Goal: Task Accomplishment & Management: Manage account settings

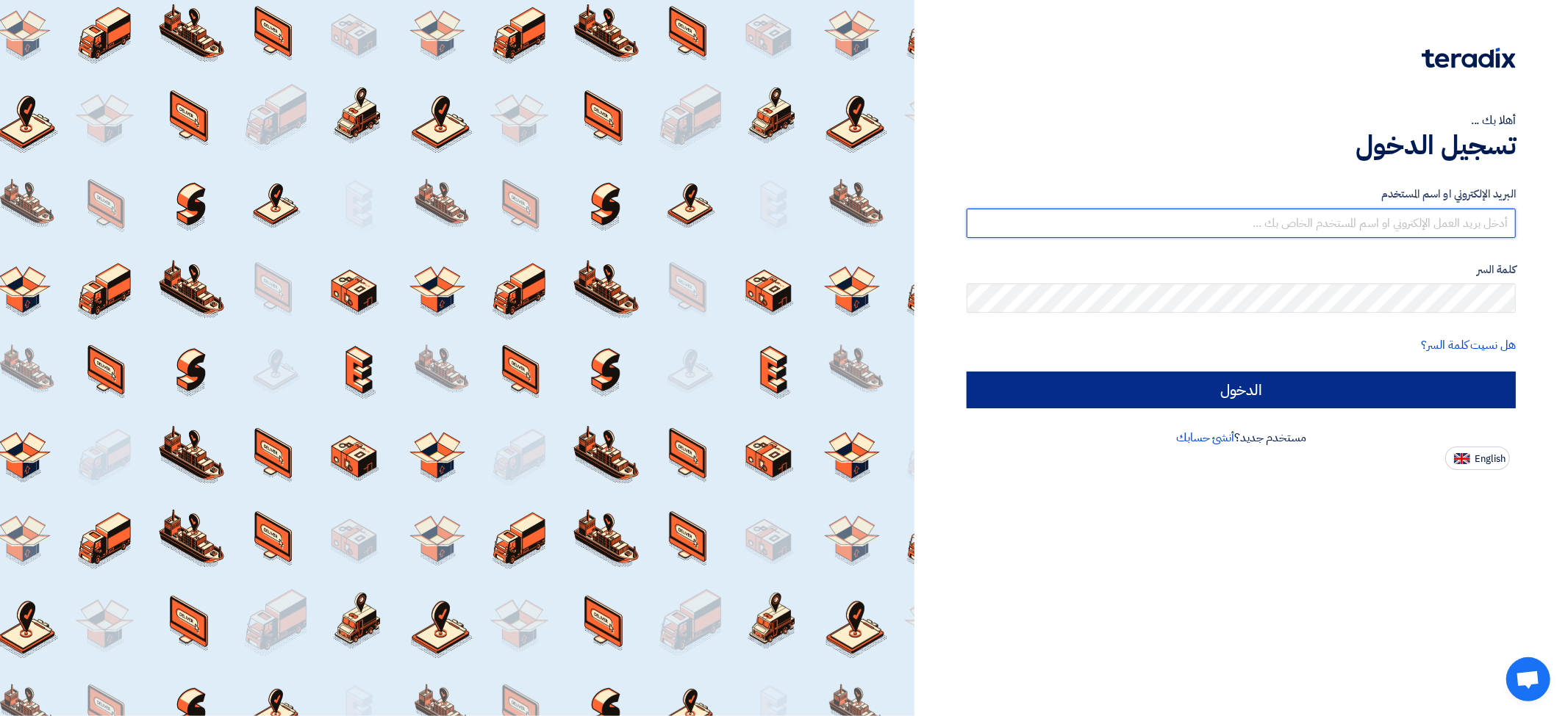
type input "[EMAIL_ADDRESS][DOMAIN_NAME]"
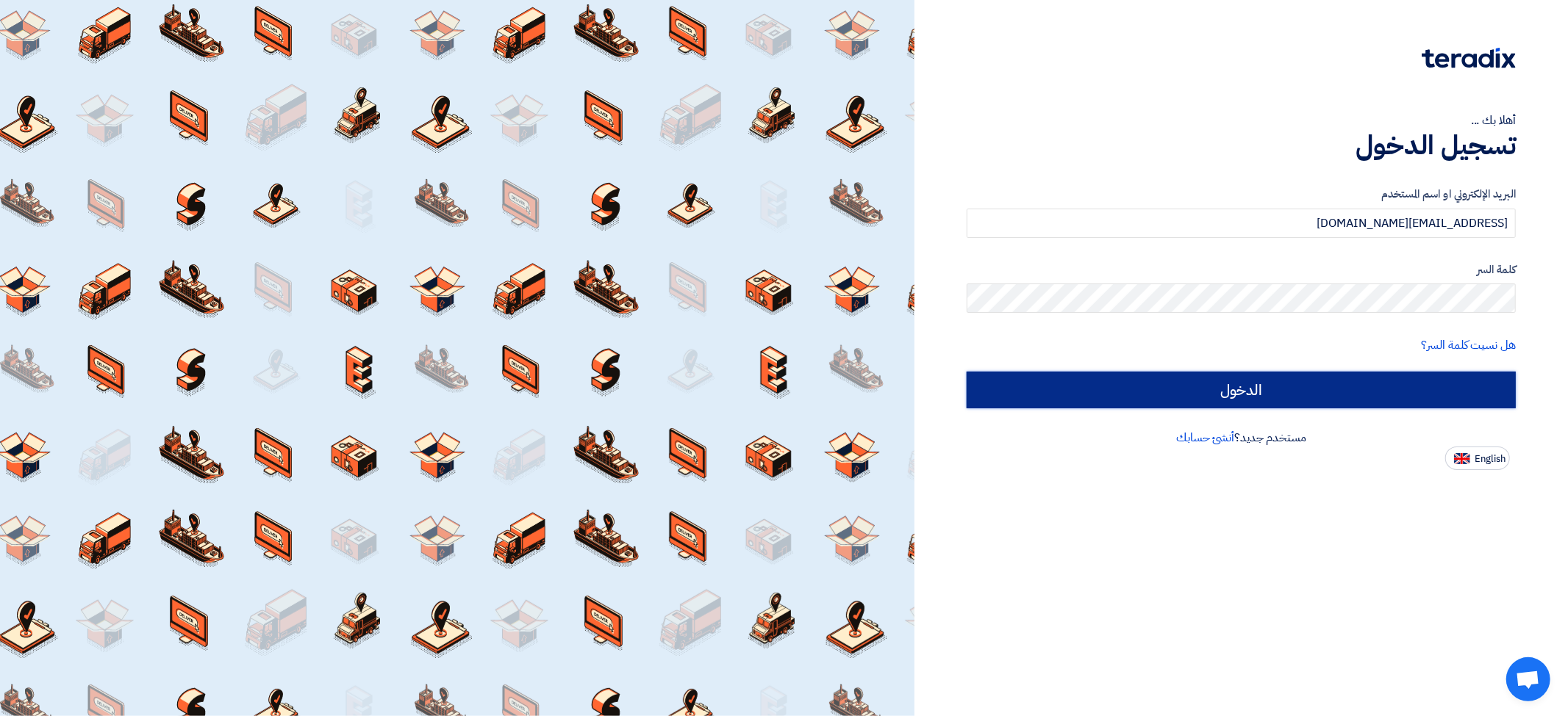
click at [1272, 386] on input "الدخول" at bounding box center [1241, 390] width 549 height 37
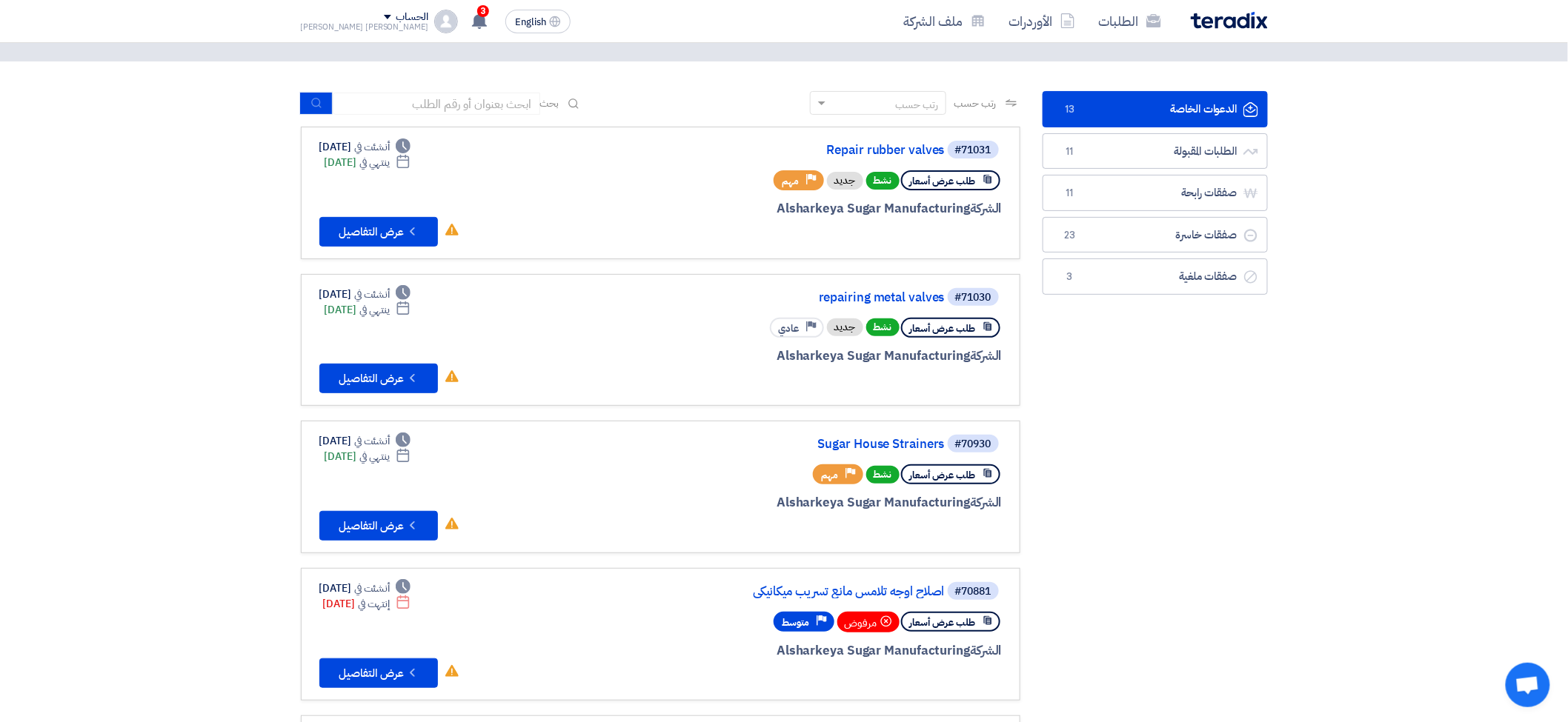
scroll to position [165, 0]
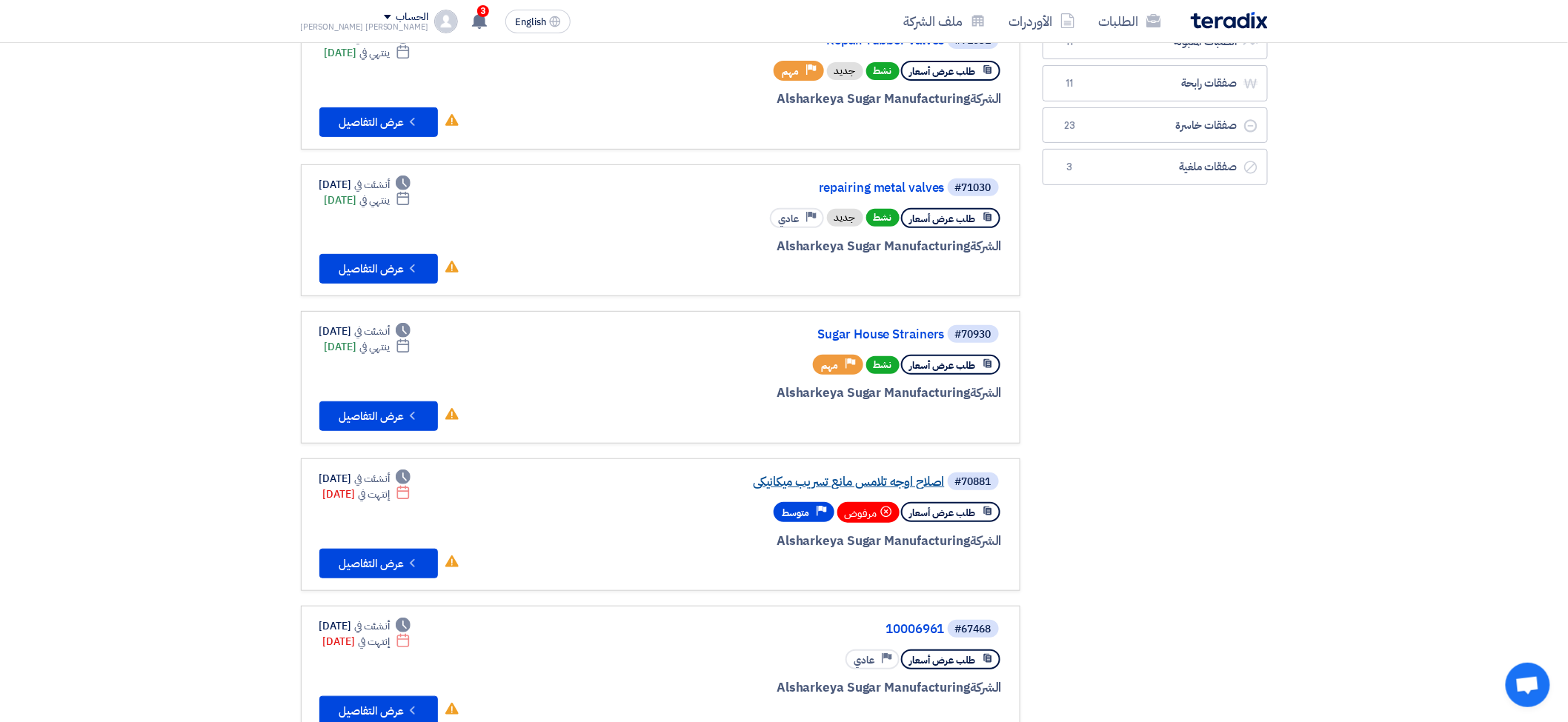
click at [868, 476] on link "اصلاح اوجه تلامس مانع تسريب ميكانيكي" at bounding box center [796, 482] width 297 height 13
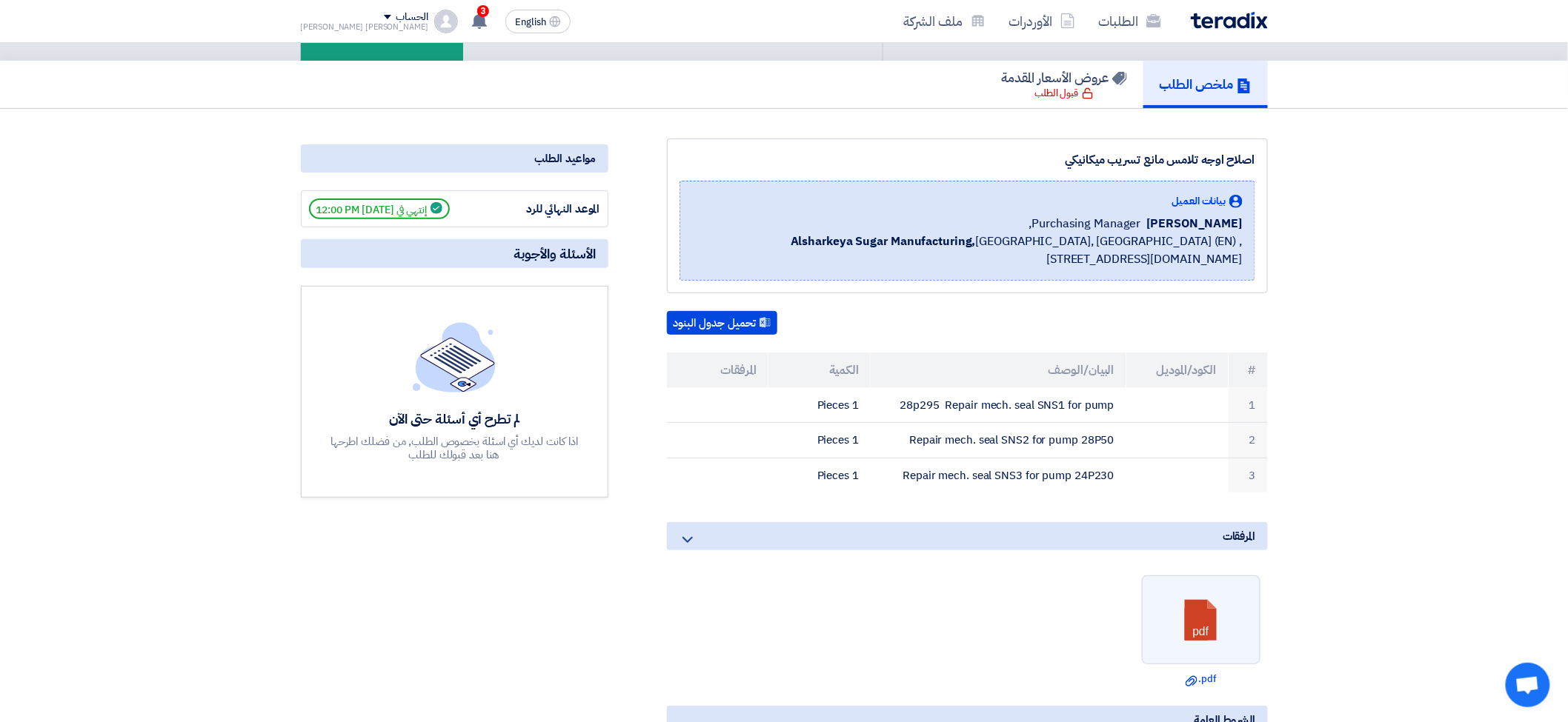
scroll to position [246, 0]
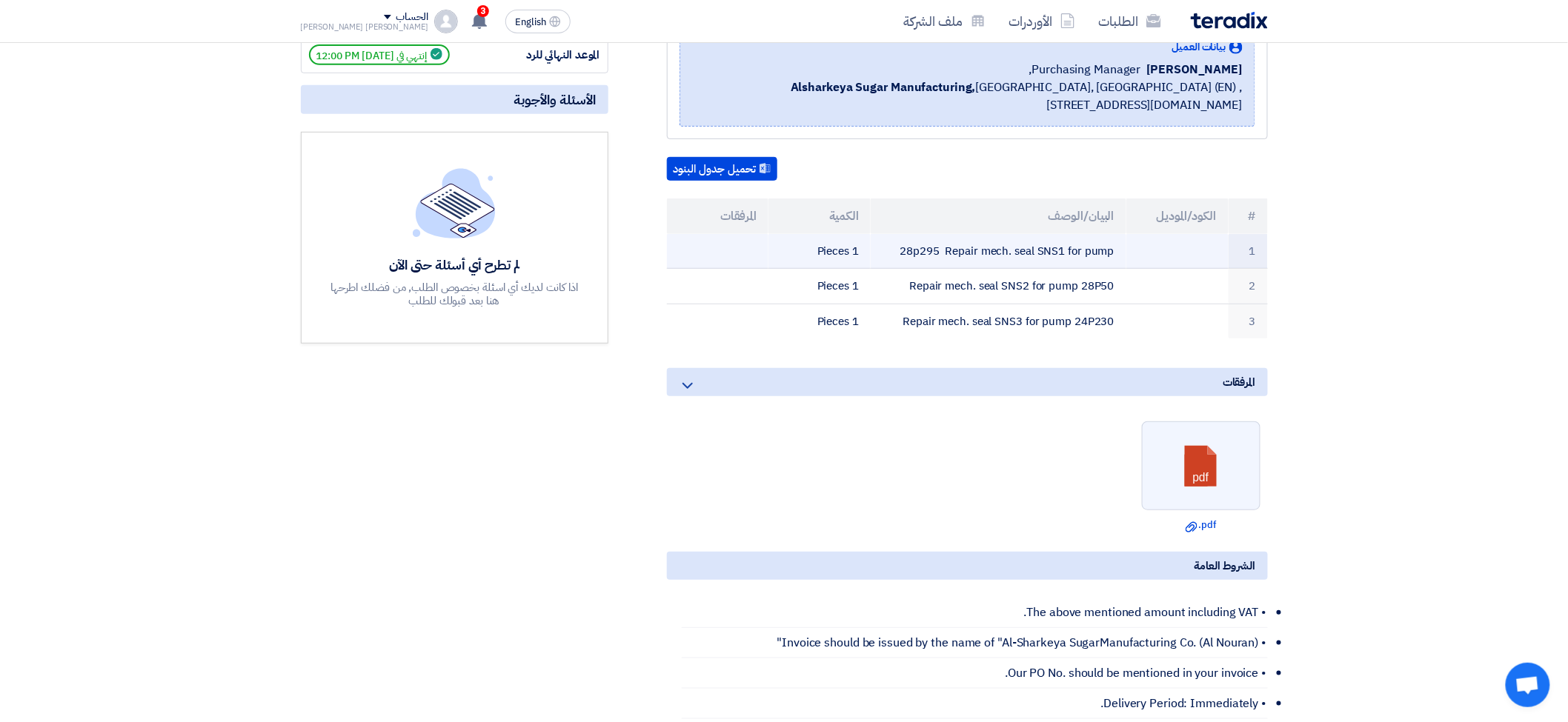
click at [952, 246] on td "28p295 Repair mech. seal SNS1 for pump" at bounding box center [998, 252] width 256 height 34
copy tr "28p295 Repair mech. seal SNS1 for pump"
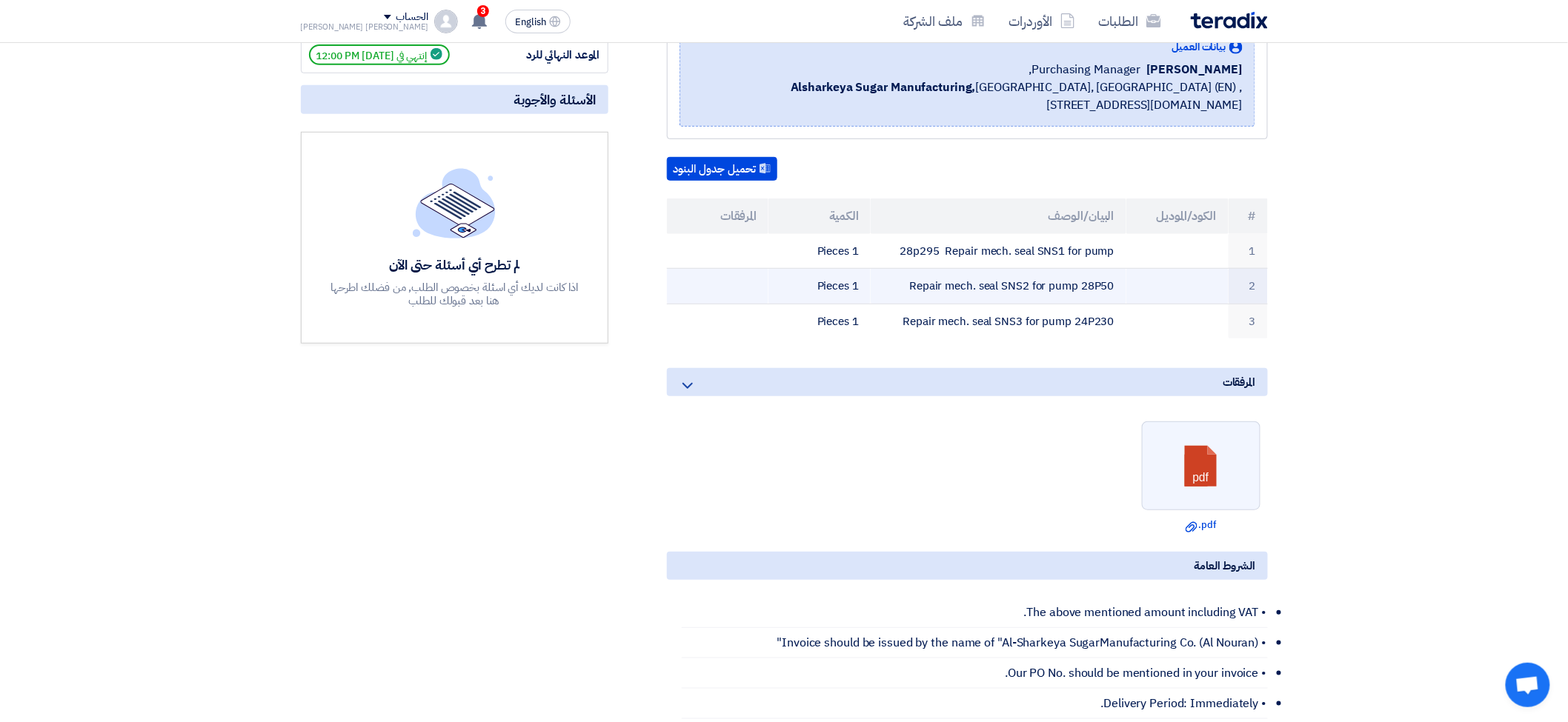
click at [956, 284] on td "Repair mech. seal SNS2 for pump 28P50" at bounding box center [998, 286] width 256 height 35
copy tr "Repair mech. seal SNS2 for pump 28P50"
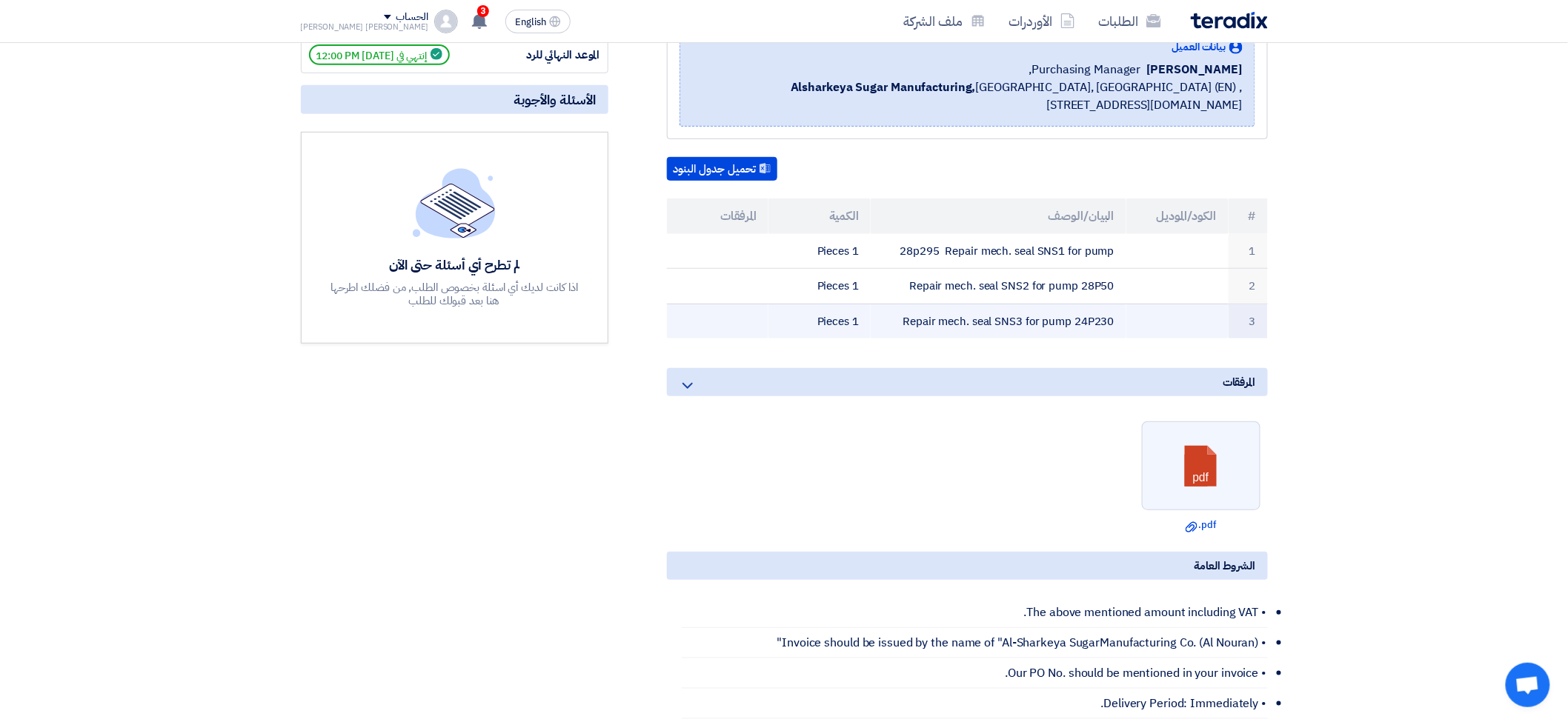
click at [1013, 321] on td "Repair mech. seal SNS3 for pump 24P230" at bounding box center [998, 321] width 256 height 34
copy tr "Repair mech. seal SNS3 for pump 24P230"
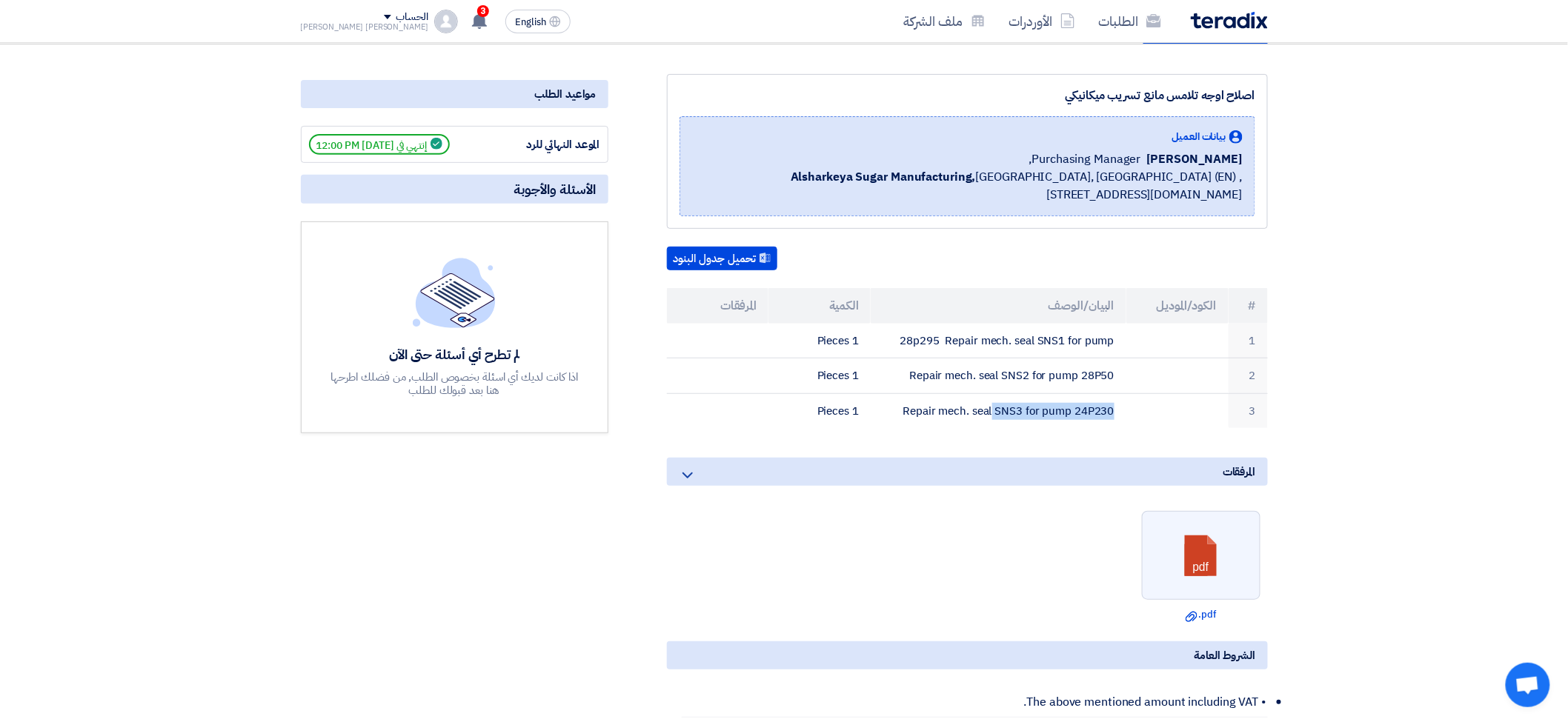
scroll to position [0, 0]
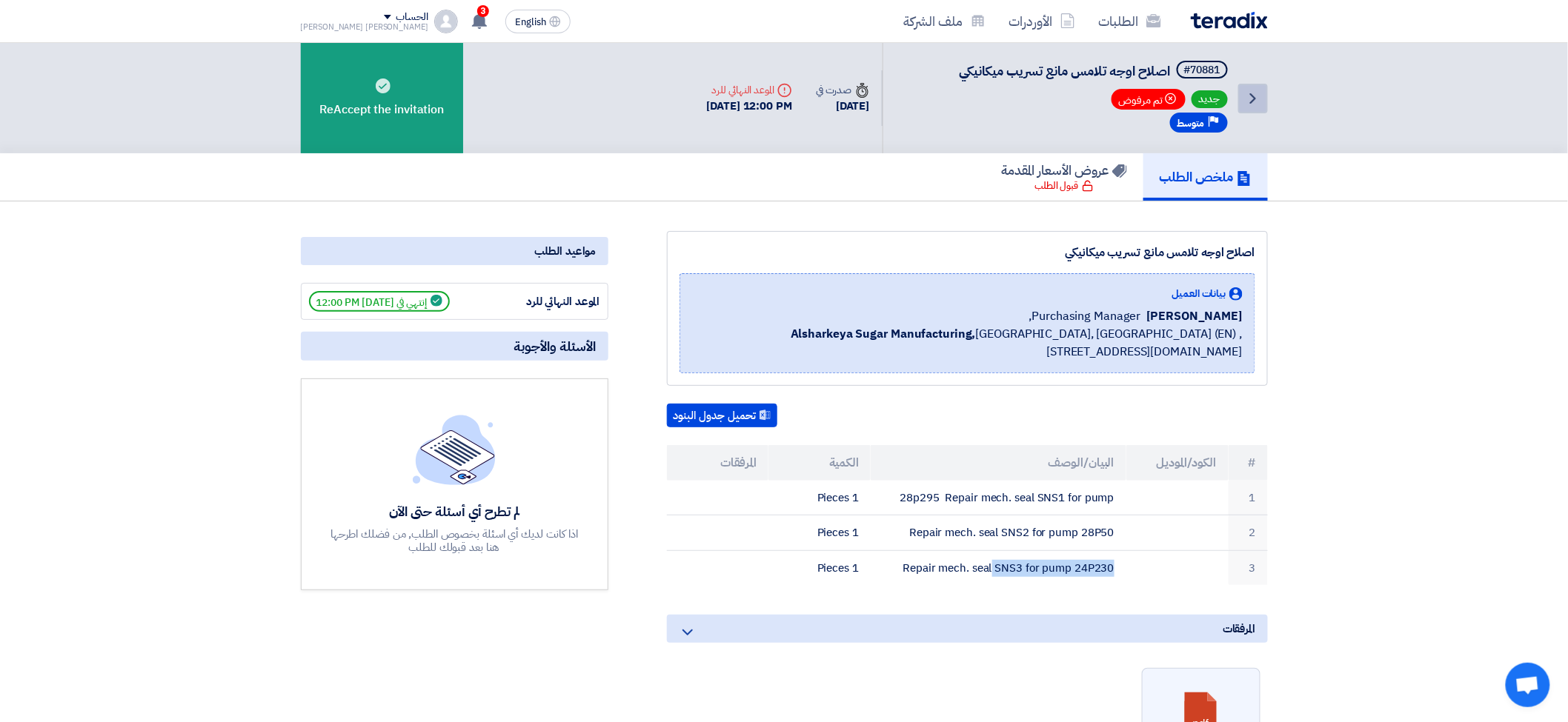
click at [1253, 99] on use at bounding box center [1253, 98] width 6 height 10
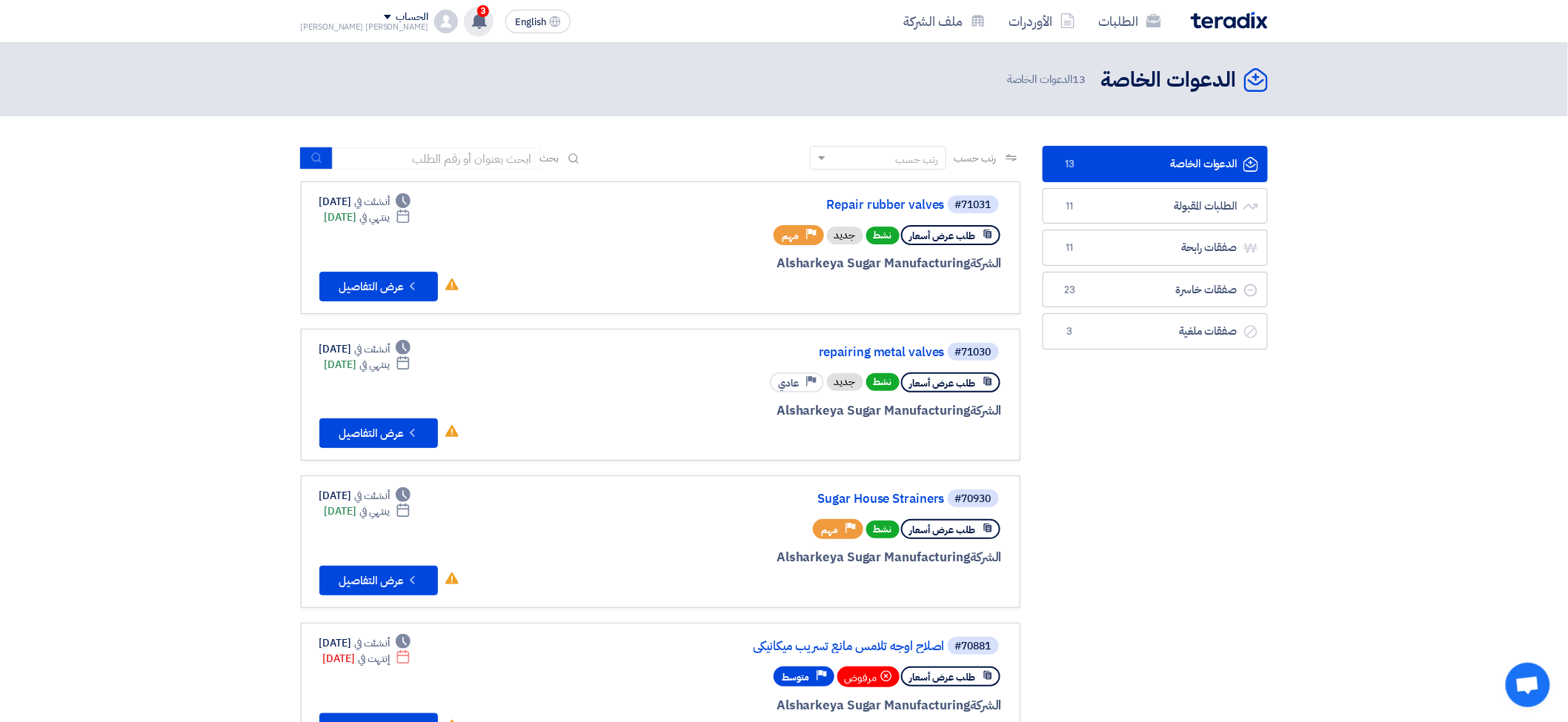
click at [472, 23] on icon at bounding box center [479, 21] width 16 height 16
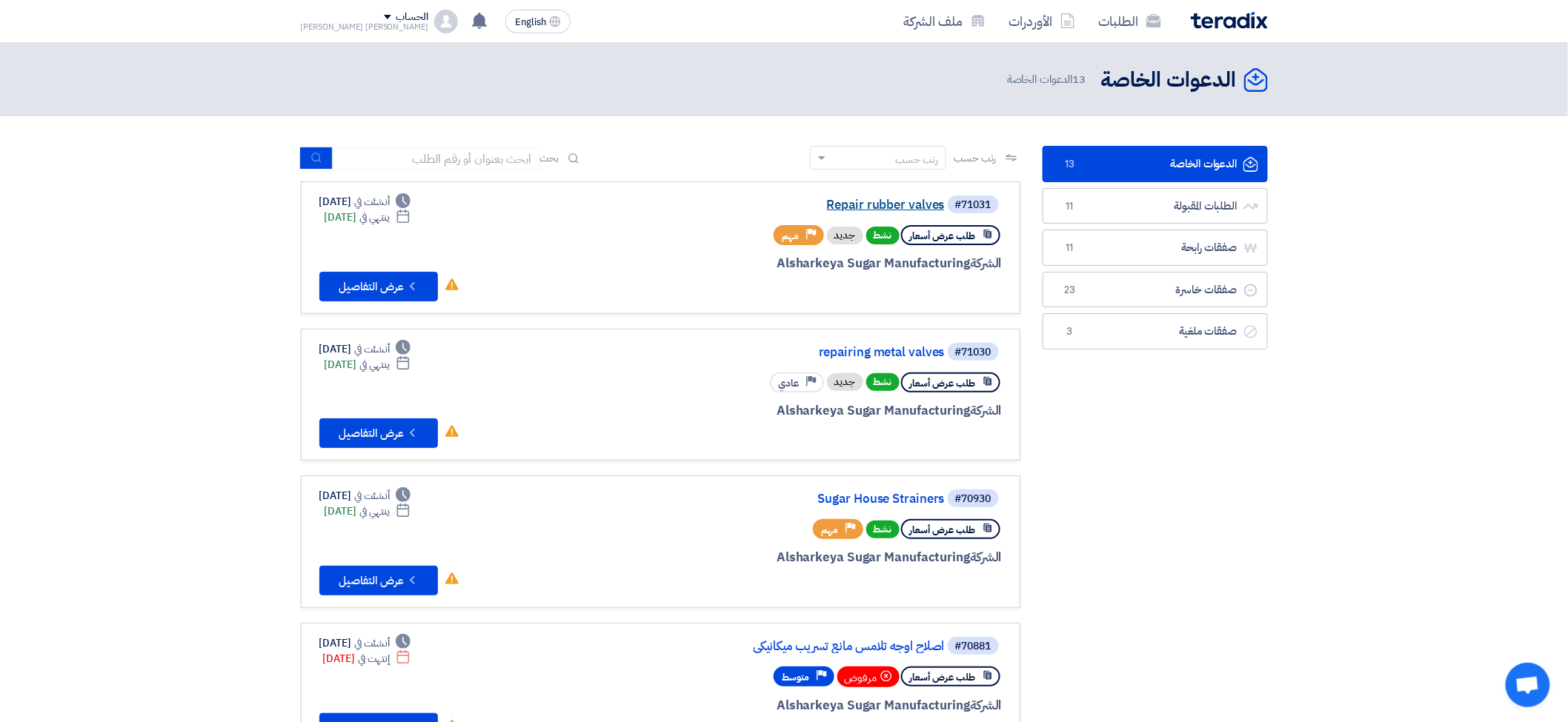
click at [891, 202] on link "Repair rubber valves" at bounding box center [796, 204] width 297 height 13
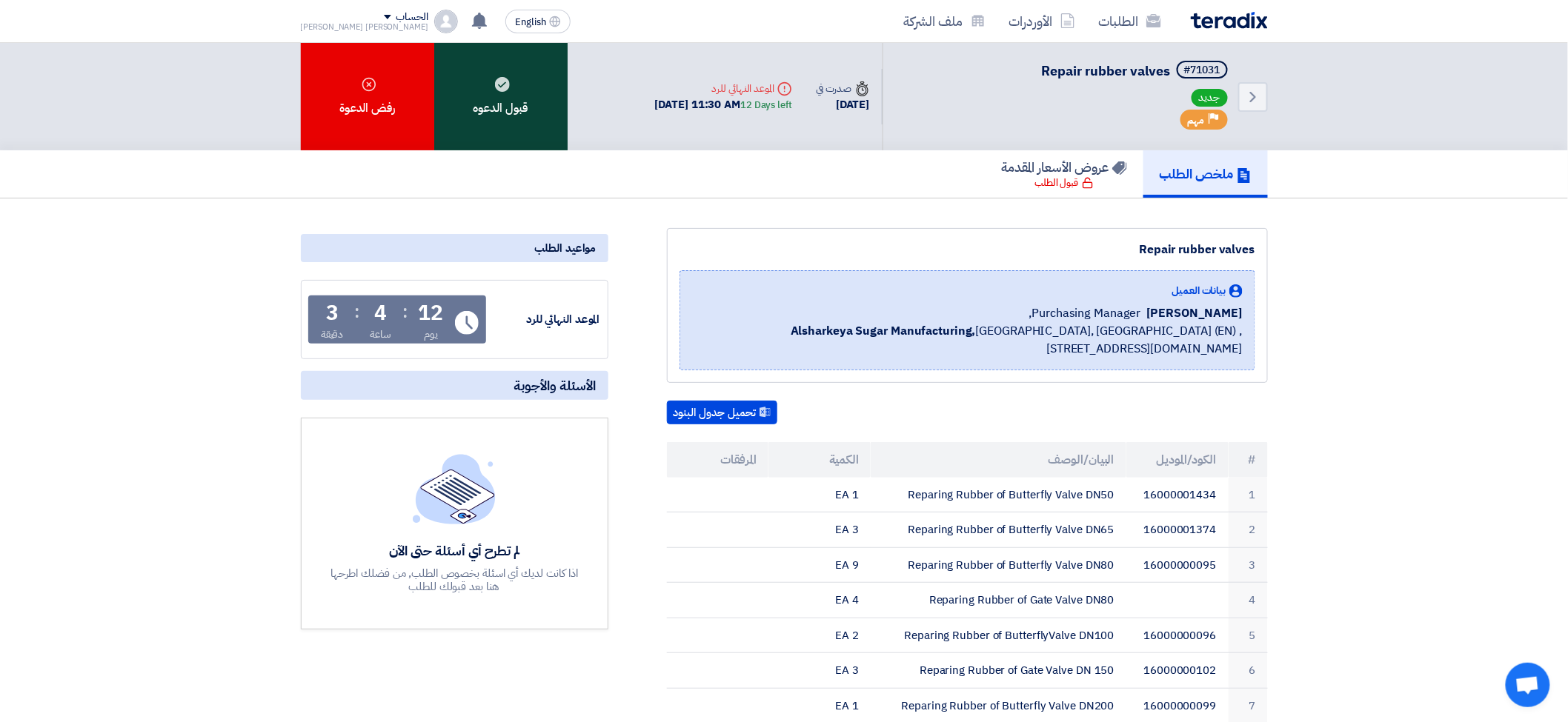
click at [512, 94] on div "قبول الدعوه" at bounding box center [501, 96] width 134 height 108
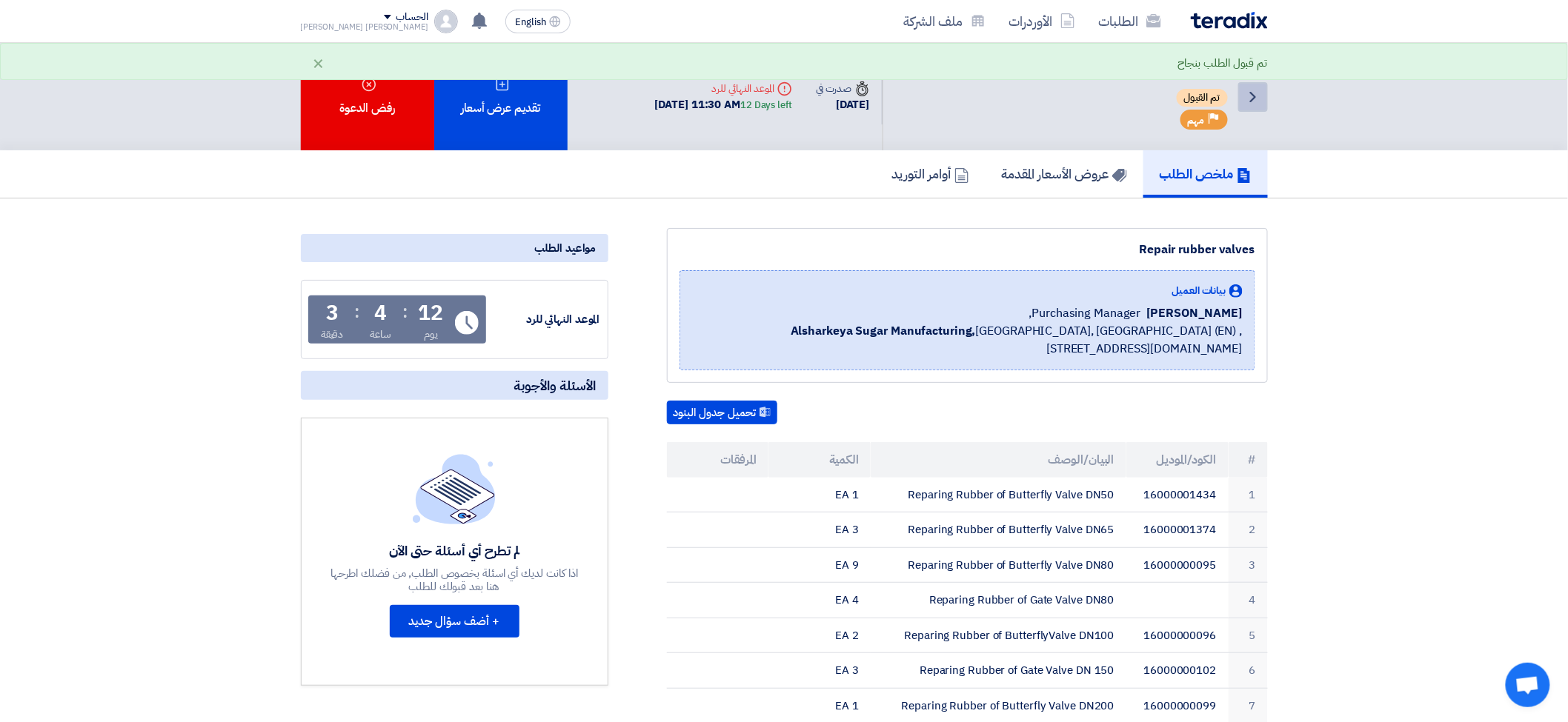
click at [1255, 98] on icon "Back" at bounding box center [1253, 96] width 18 height 18
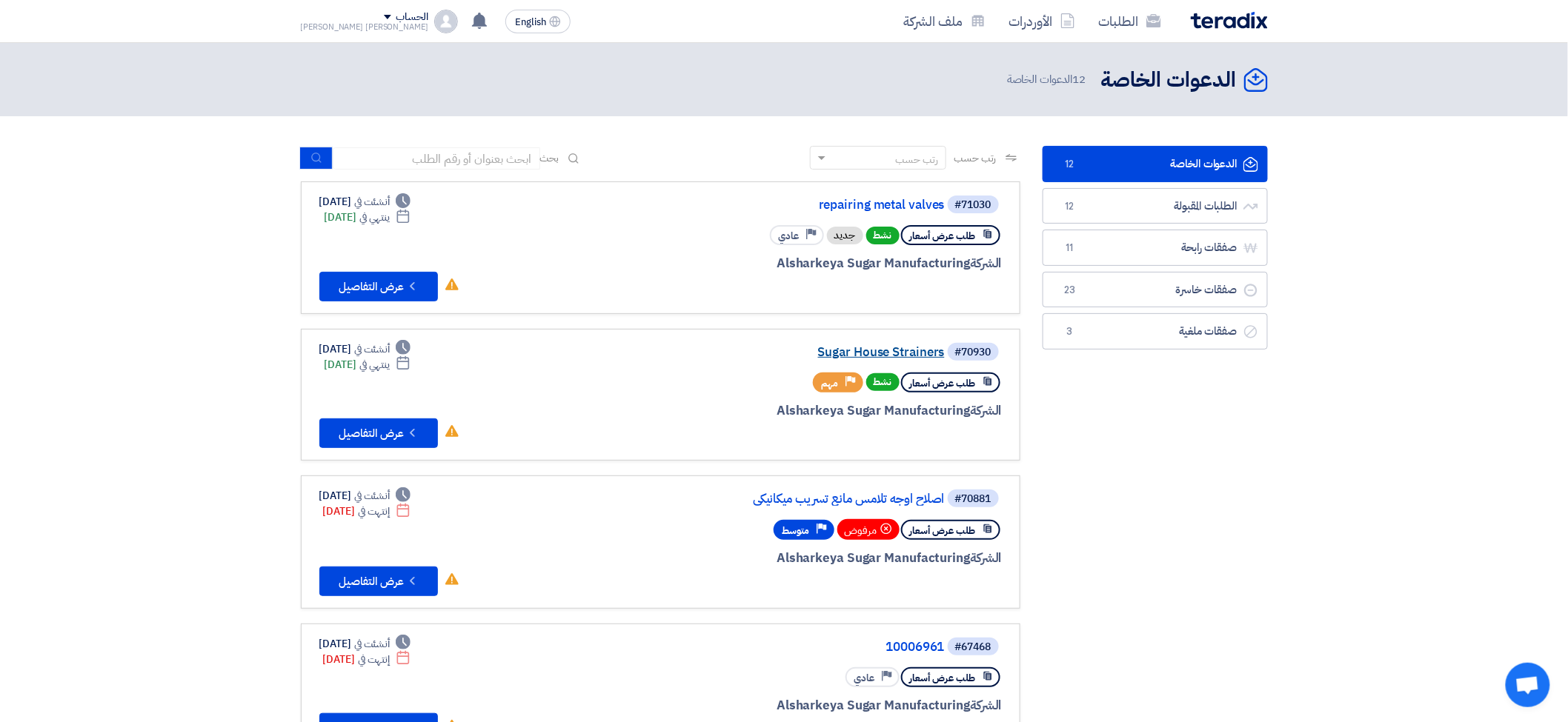
click at [897, 352] on link "Sugar House Strainers" at bounding box center [796, 352] width 297 height 13
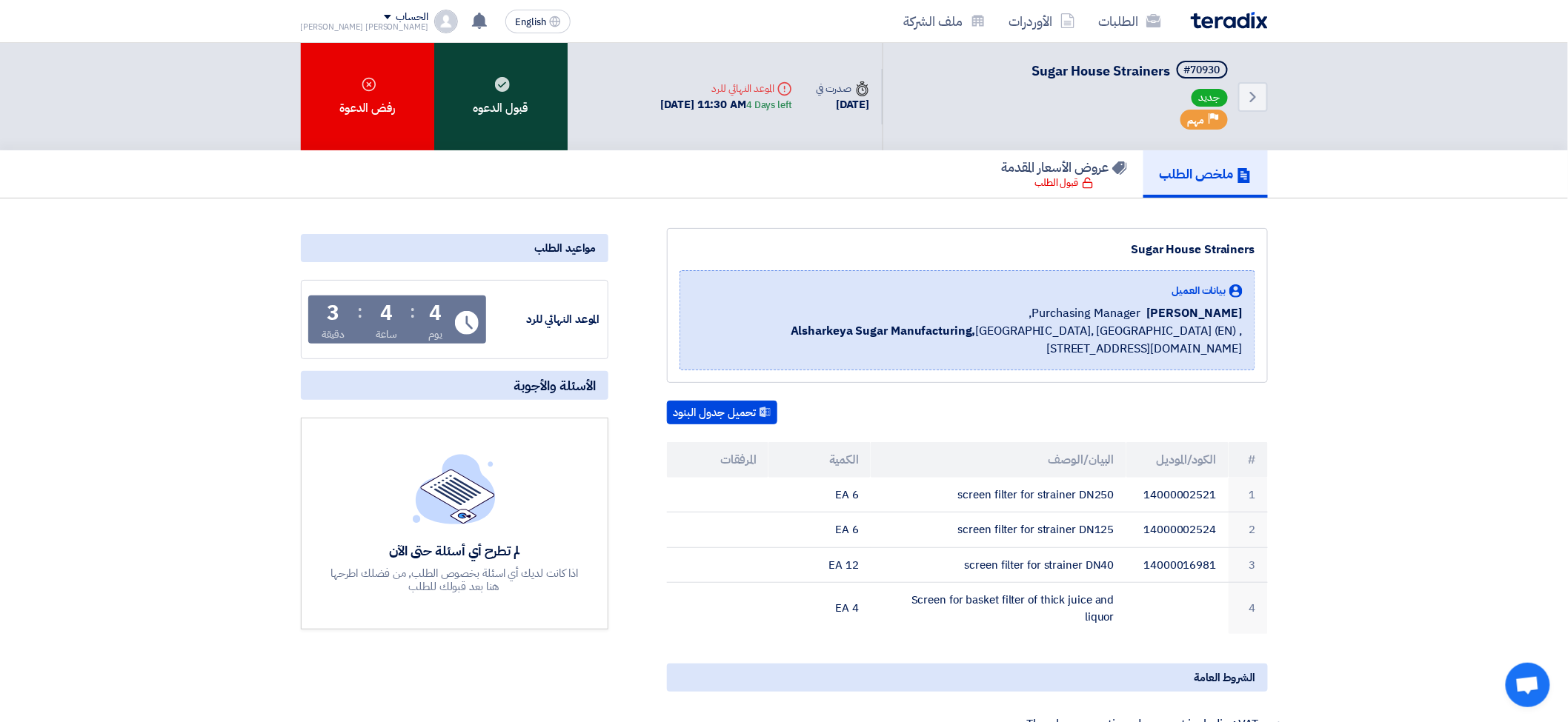
click at [505, 109] on div "قبول الدعوه" at bounding box center [501, 96] width 134 height 108
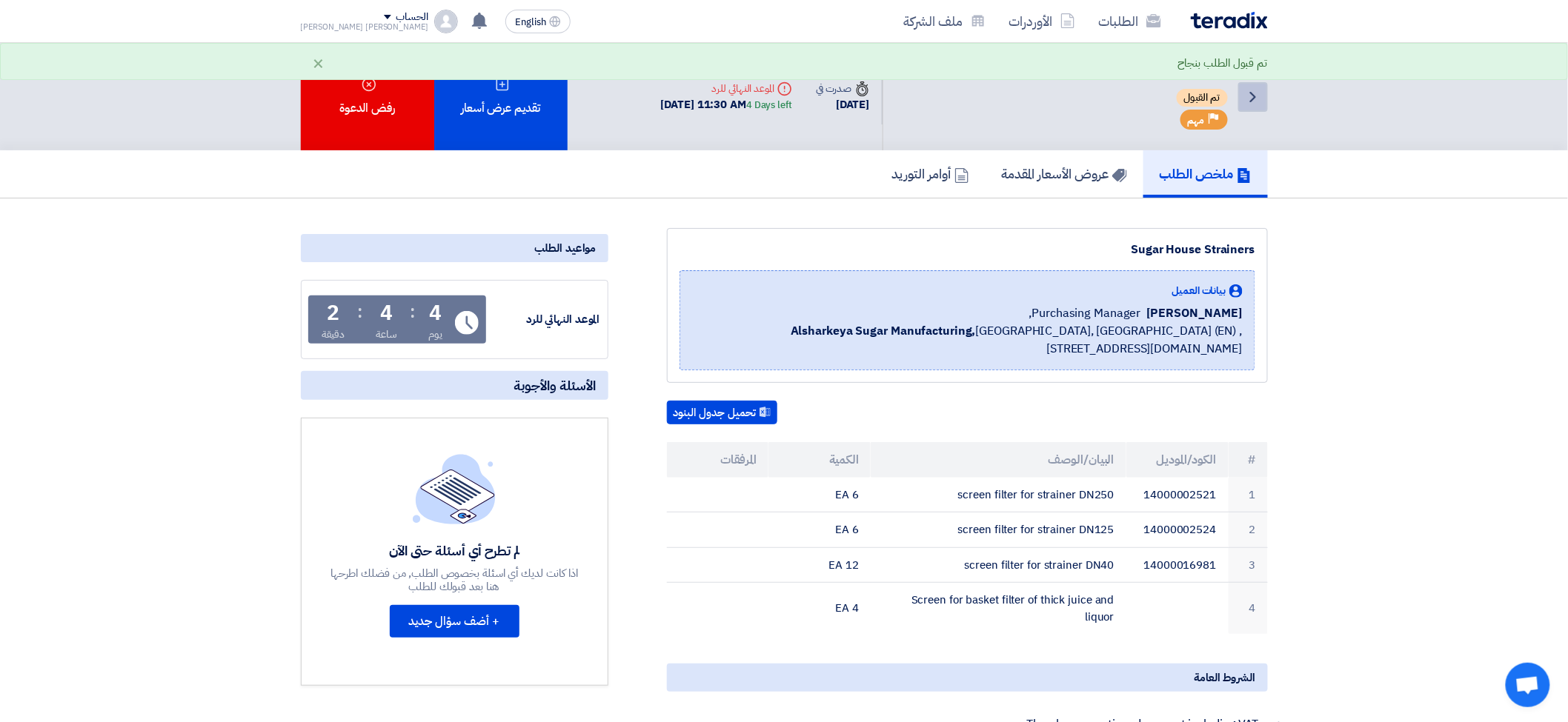
click at [1253, 93] on icon "Back" at bounding box center [1253, 96] width 18 height 18
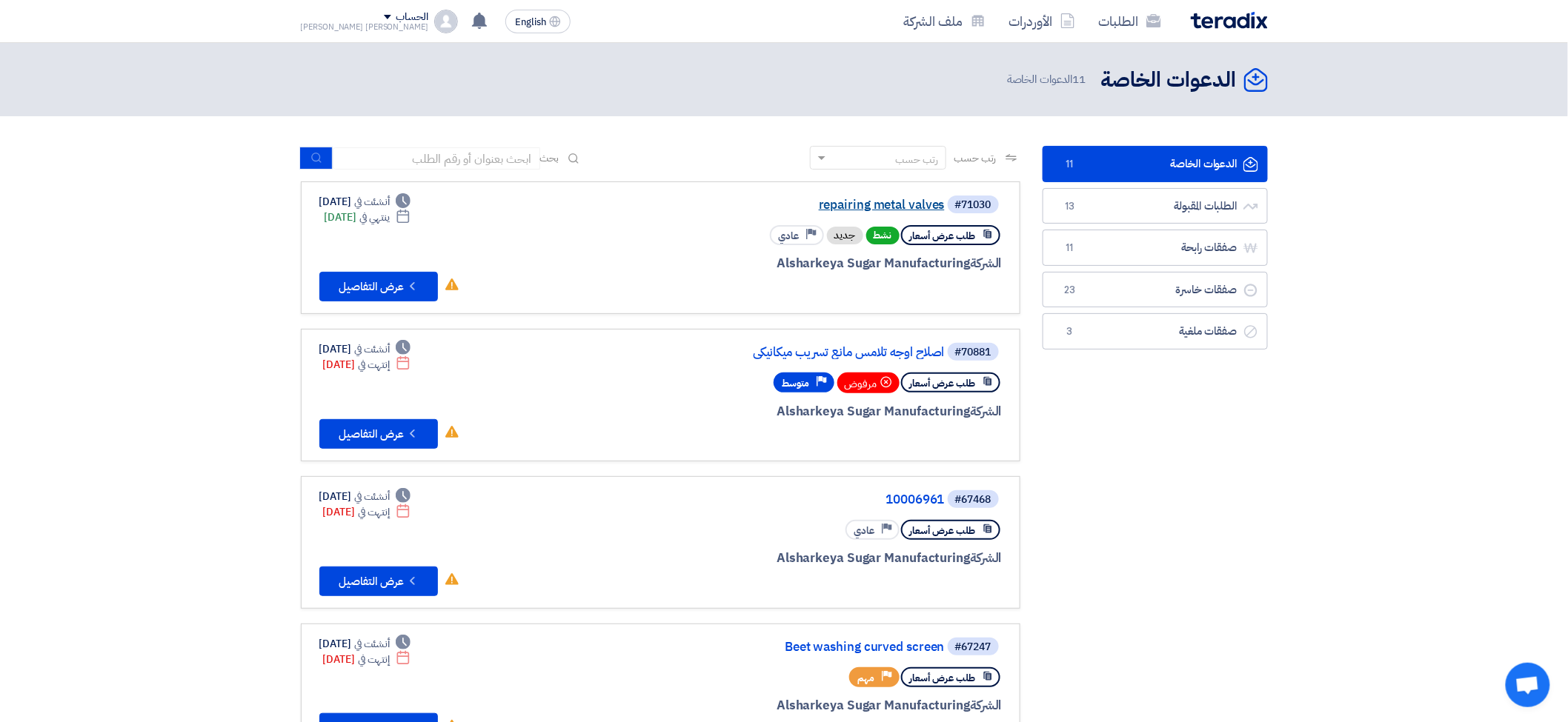
click at [912, 204] on link "repairing metal valves" at bounding box center [796, 204] width 297 height 13
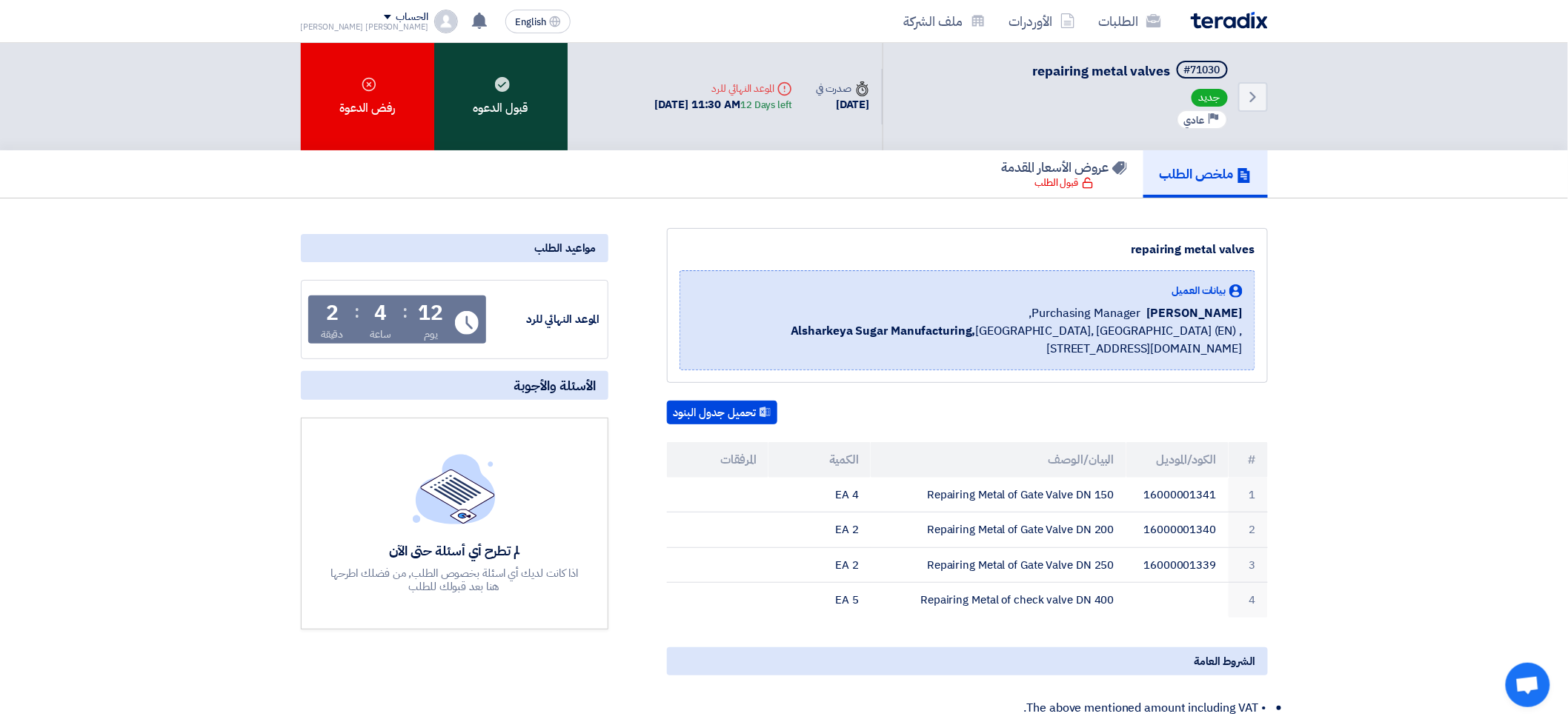
click at [512, 103] on div "قبول الدعوه" at bounding box center [501, 96] width 134 height 108
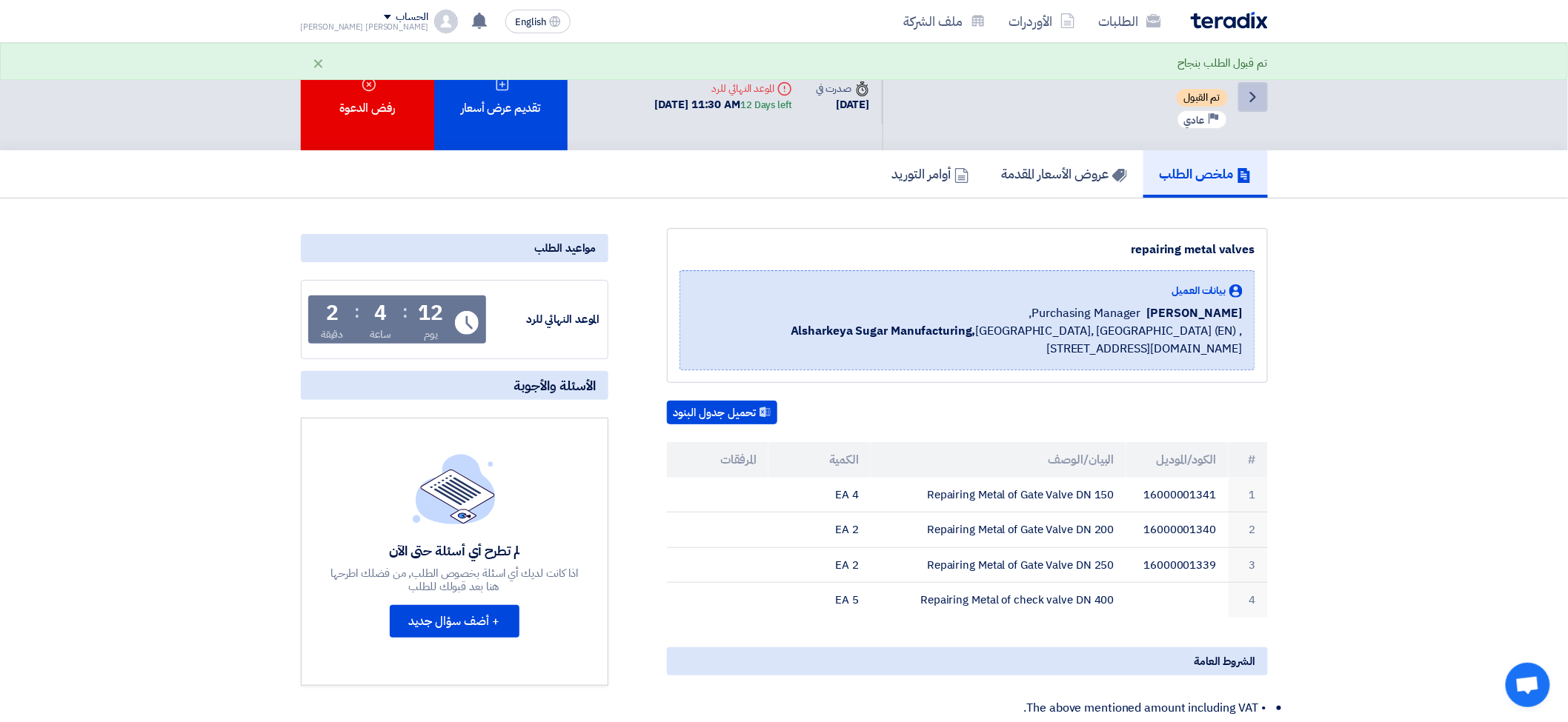
click at [1248, 91] on icon "Back" at bounding box center [1253, 96] width 18 height 18
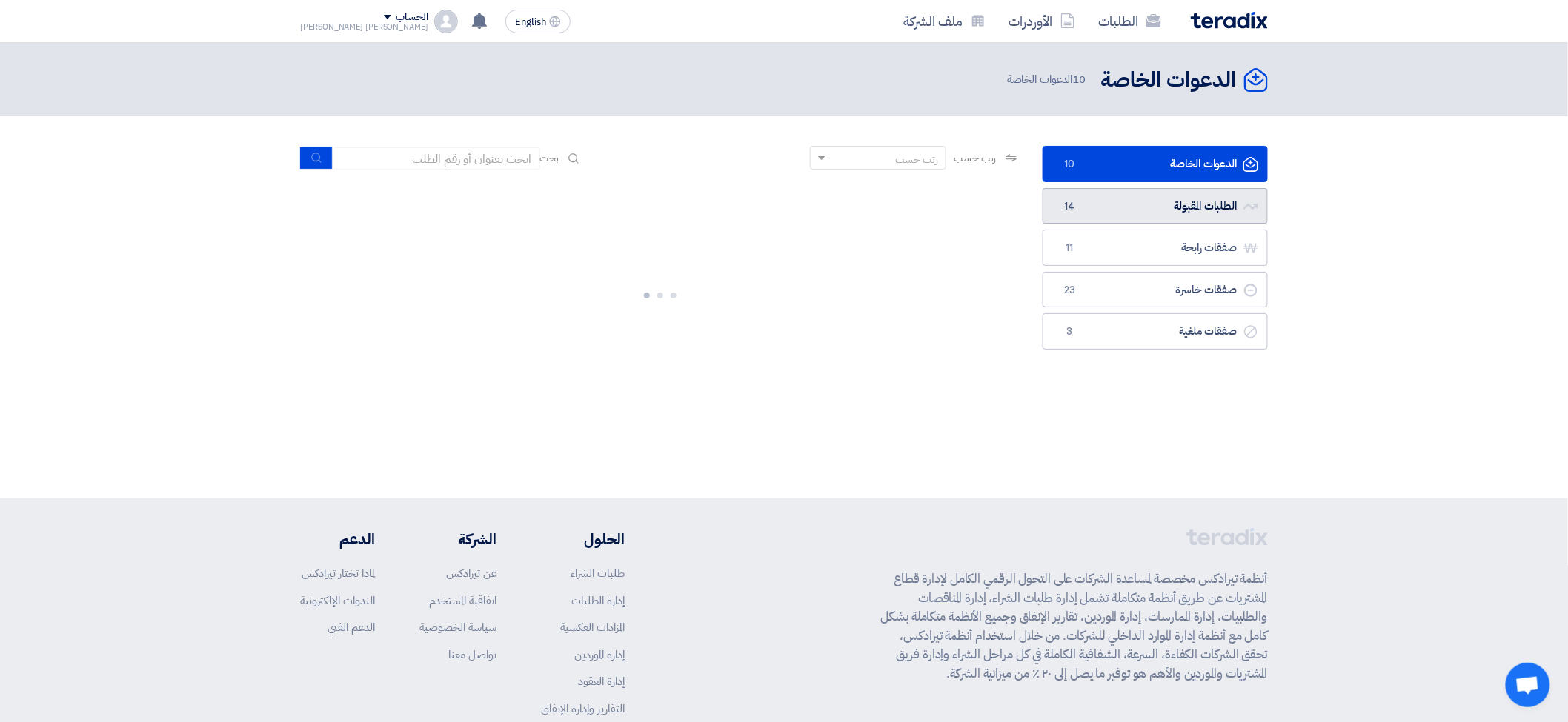
click at [1174, 209] on link "الطلبات المقبولة الطلبات المقبولة 14" at bounding box center [1155, 206] width 225 height 36
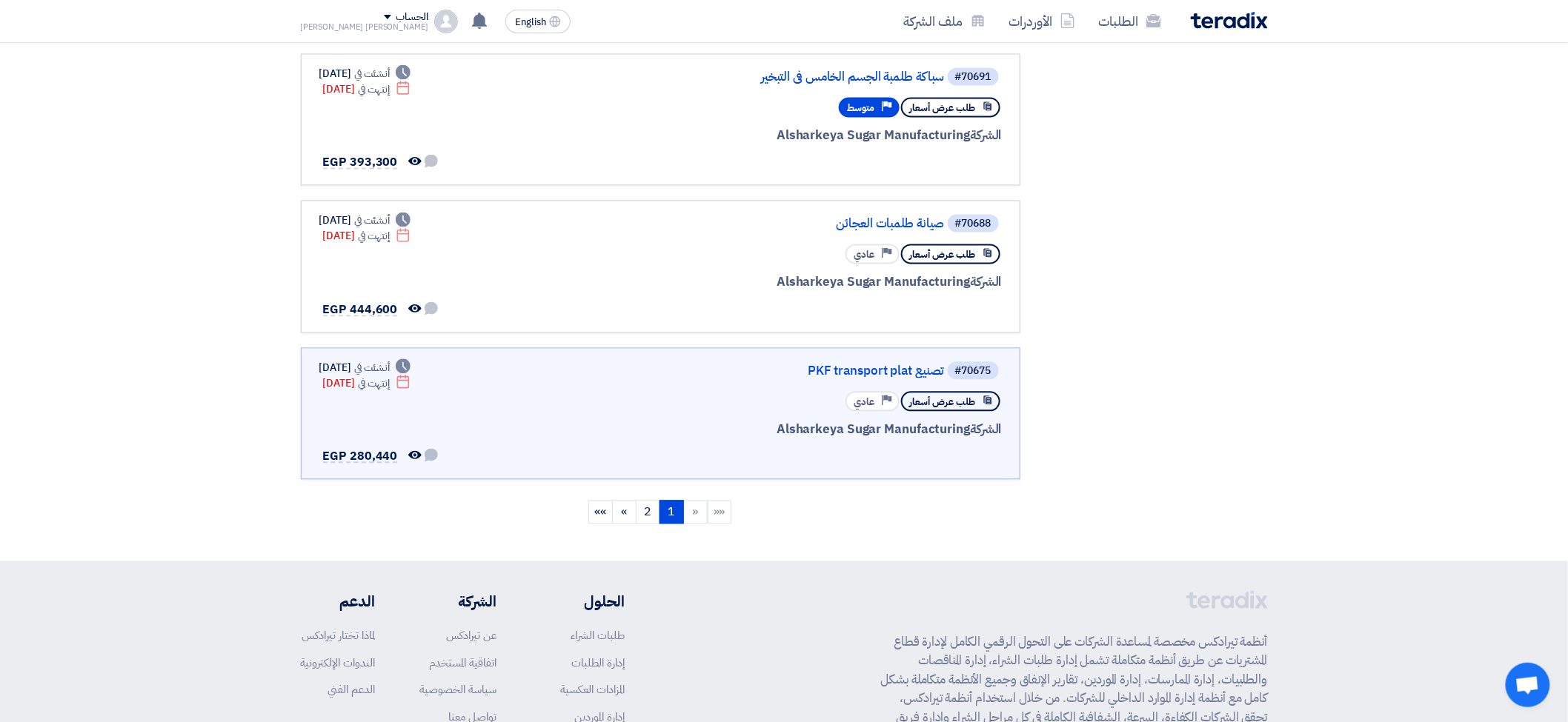
scroll to position [1312, 0]
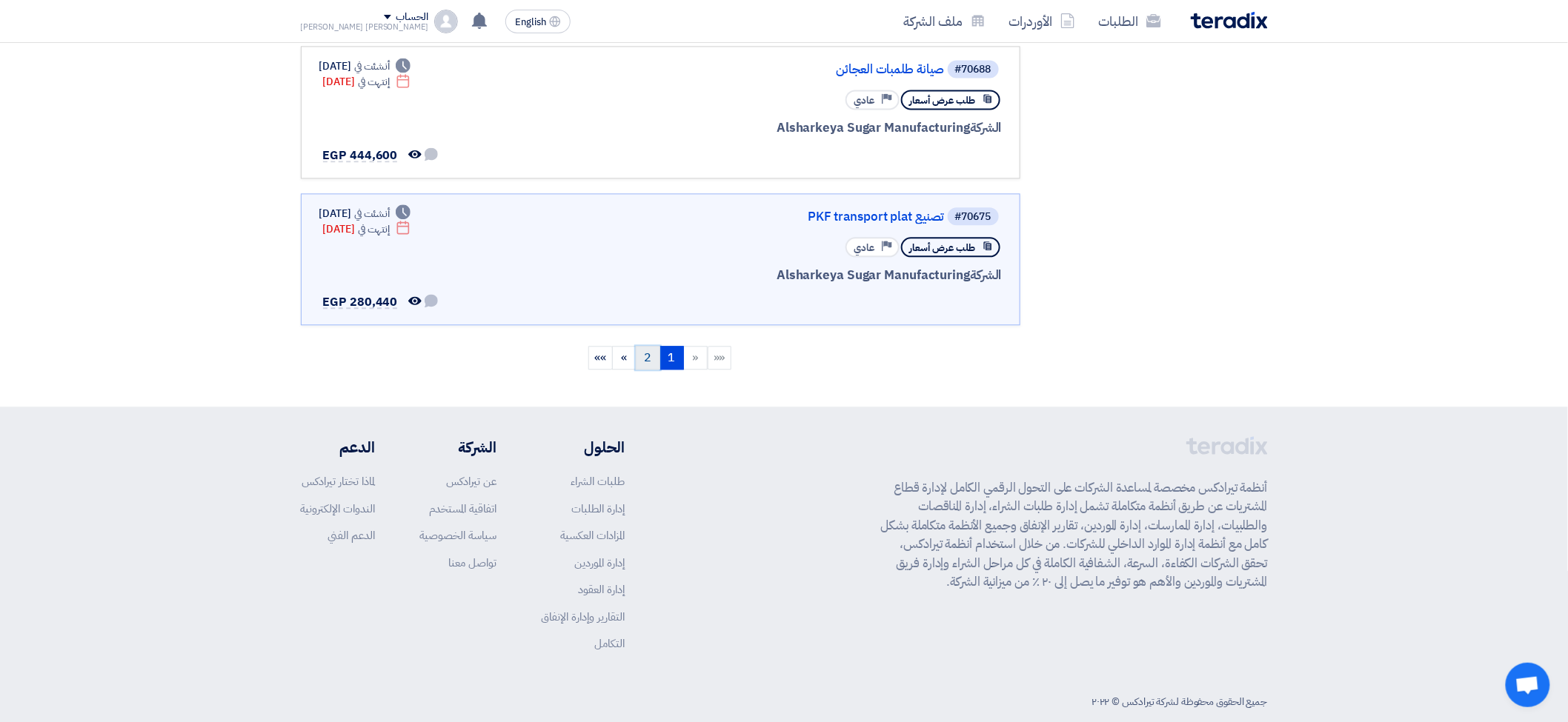
click at [649, 346] on link "2" at bounding box center [648, 358] width 24 height 24
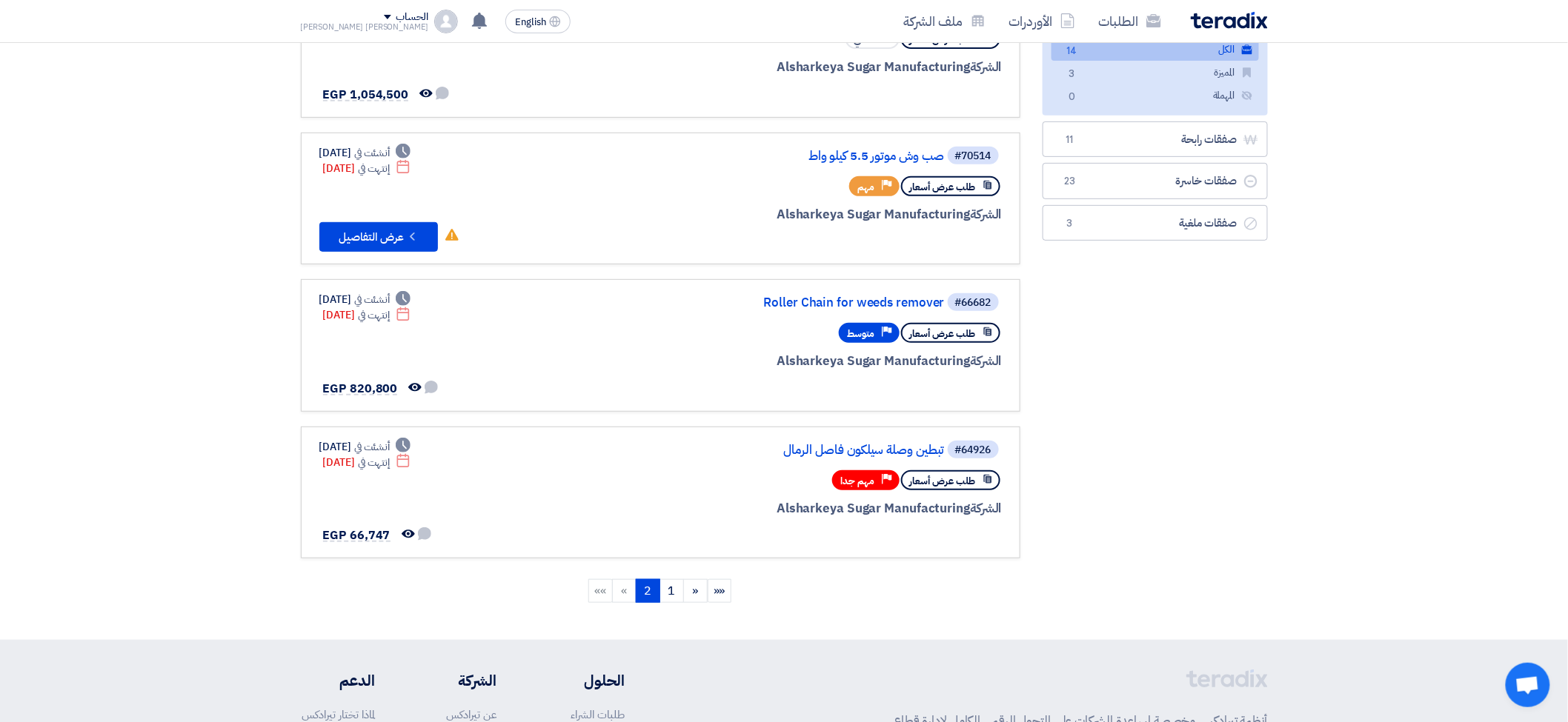
scroll to position [0, 0]
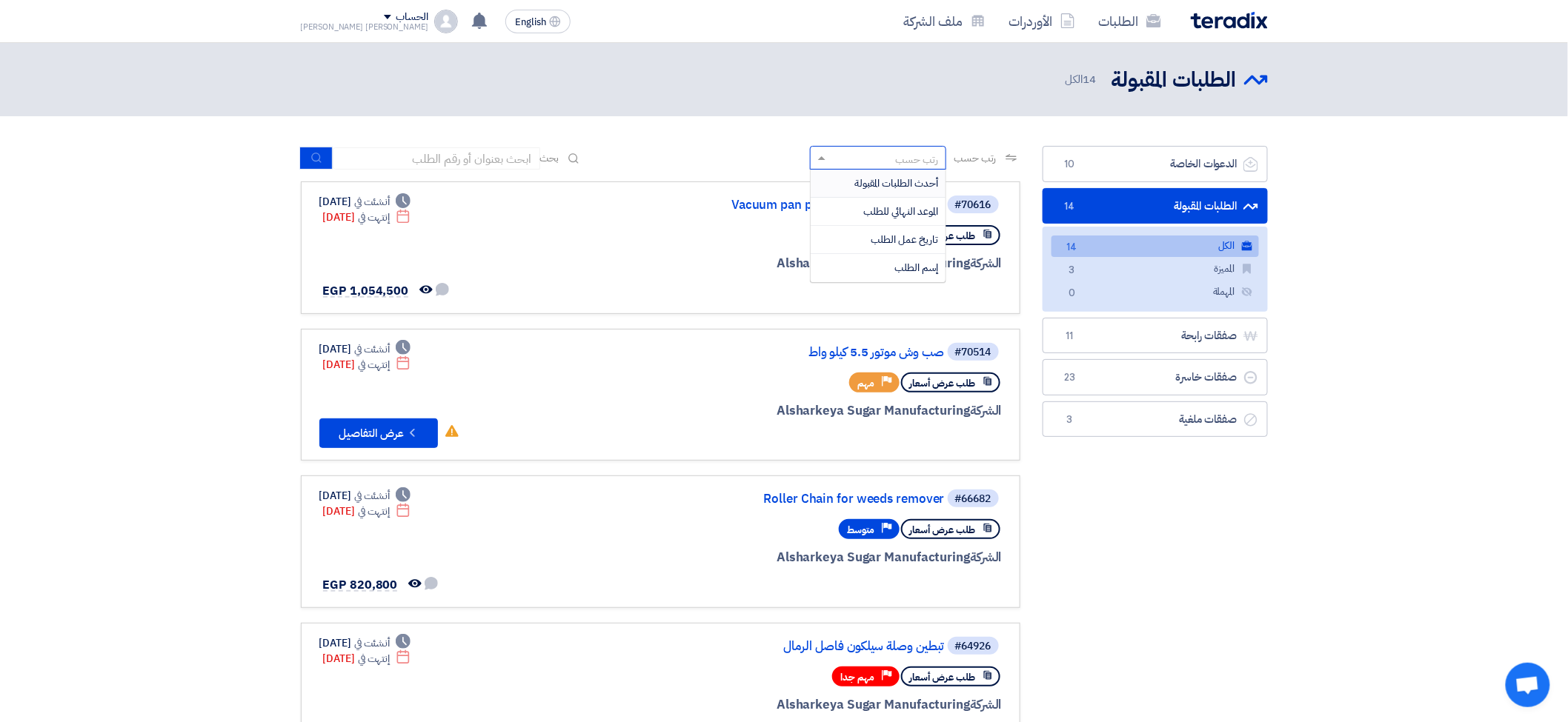
click at [928, 157] on div "رتب حسب" at bounding box center [917, 159] width 43 height 16
click at [922, 178] on span "أحدث الطلبات المقبولة" at bounding box center [896, 184] width 84 height 16
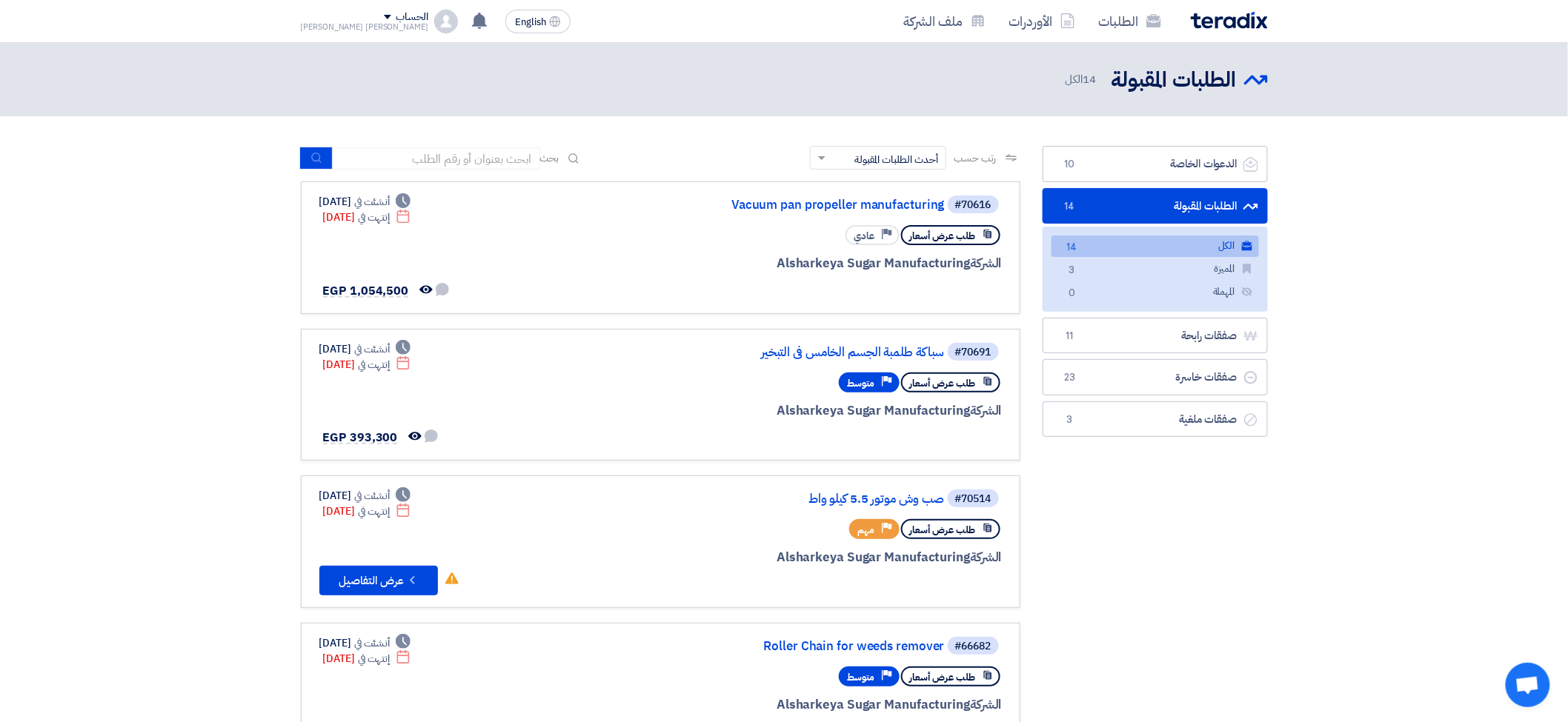
click at [877, 163] on span "أحدث الطلبات المقبولة" at bounding box center [896, 159] width 84 height 16
click at [877, 203] on span "الموعد النهائي للطلب" at bounding box center [901, 211] width 75 height 16
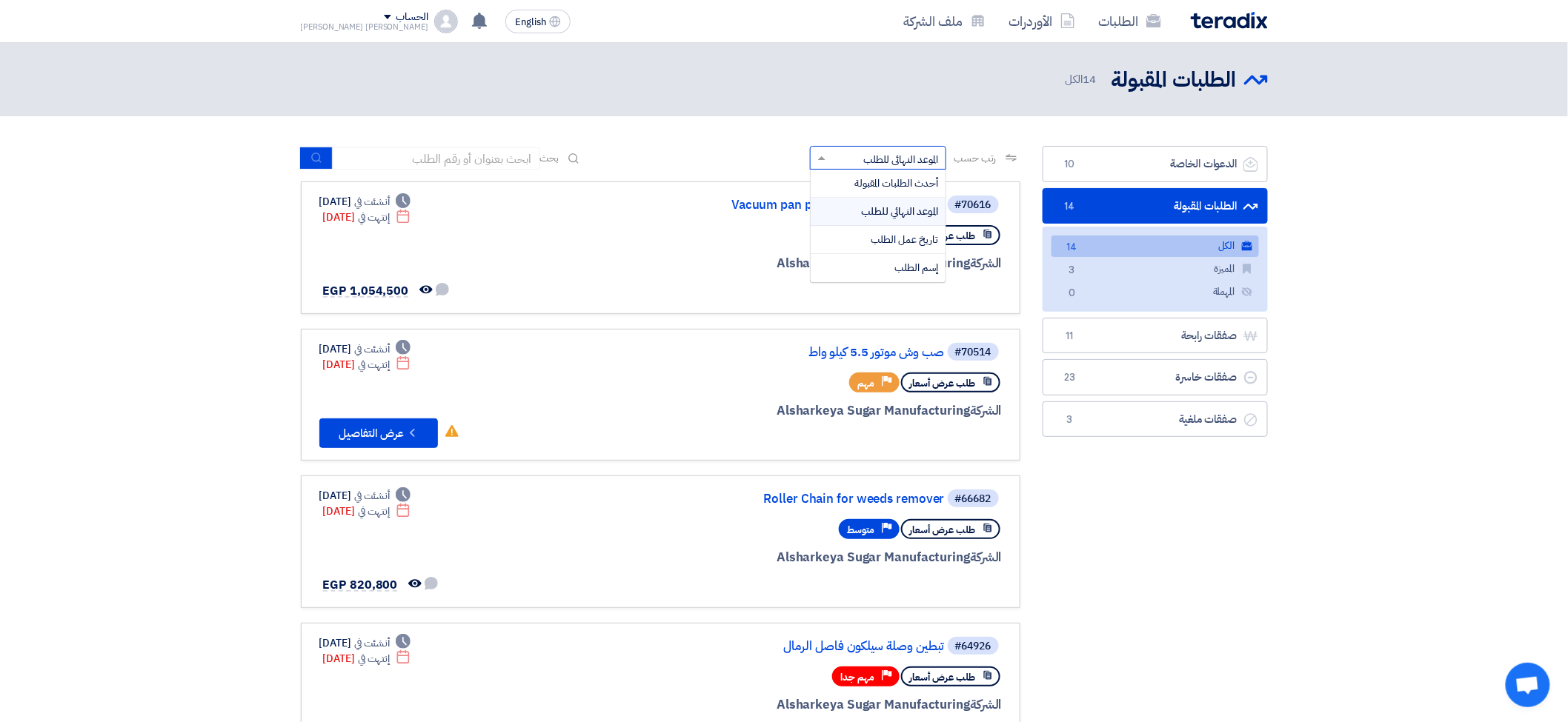
click at [880, 159] on span "الموعد النهائي للطلب" at bounding box center [901, 159] width 75 height 16
click at [899, 210] on span "الموعد النهائي للطلب" at bounding box center [899, 211] width 77 height 16
click at [875, 165] on span "الموعد النهائي للطلب" at bounding box center [901, 159] width 75 height 16
click at [908, 235] on span "تاريخ عمل الطلب" at bounding box center [904, 240] width 67 height 16
click at [912, 166] on div "رتب حسب × تاريخ عمل الطلب ×" at bounding box center [878, 158] width 136 height 24
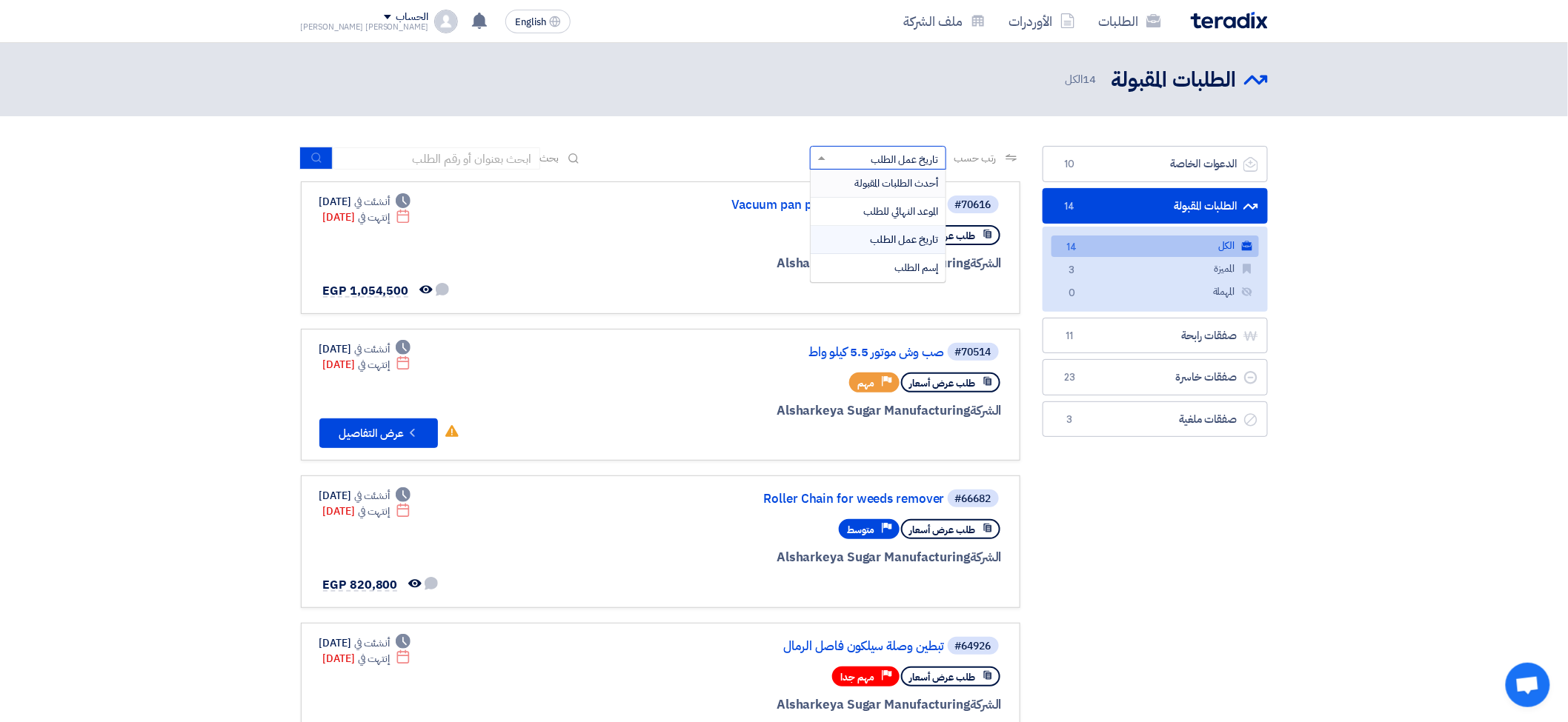
click at [912, 180] on span "أحدث الطلبات المقبولة" at bounding box center [896, 184] width 84 height 16
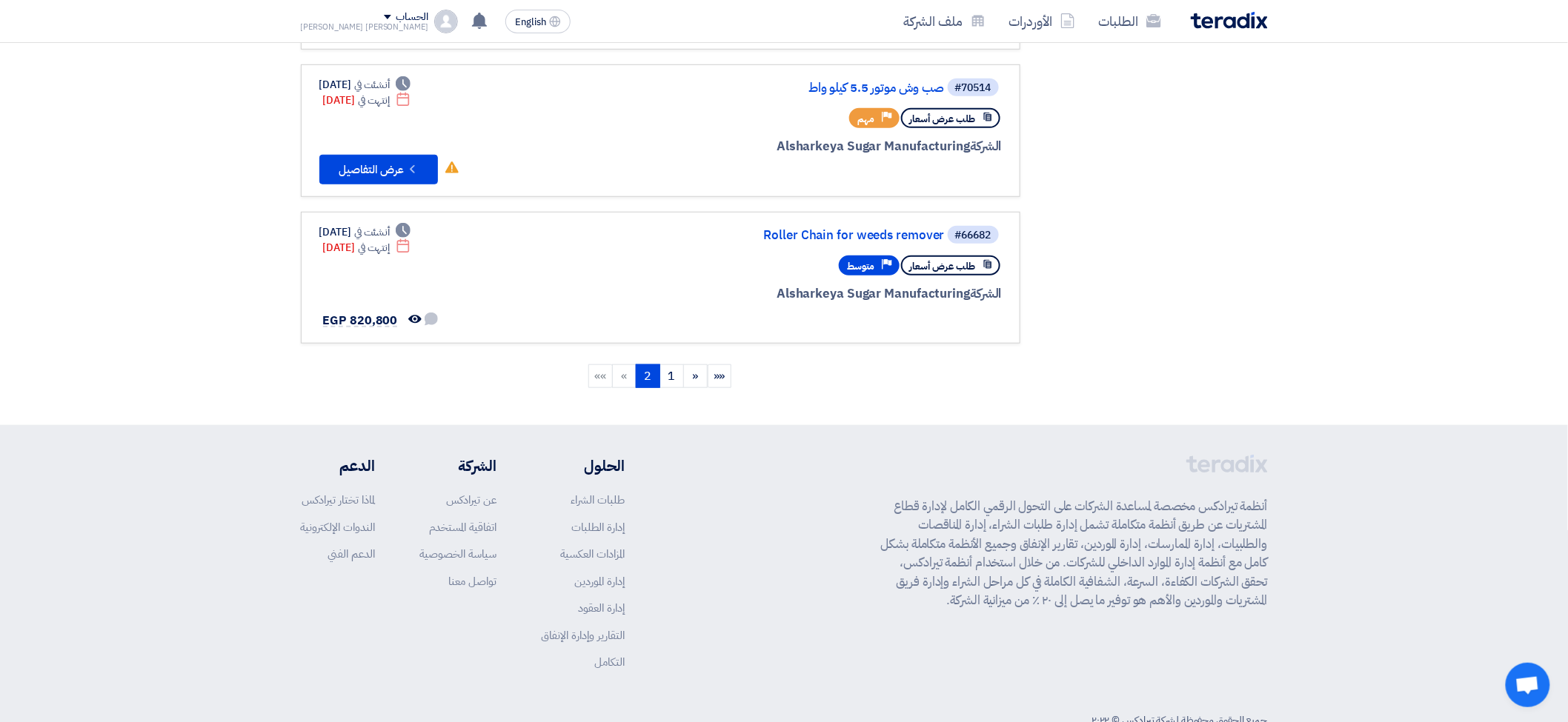
scroll to position [443, 0]
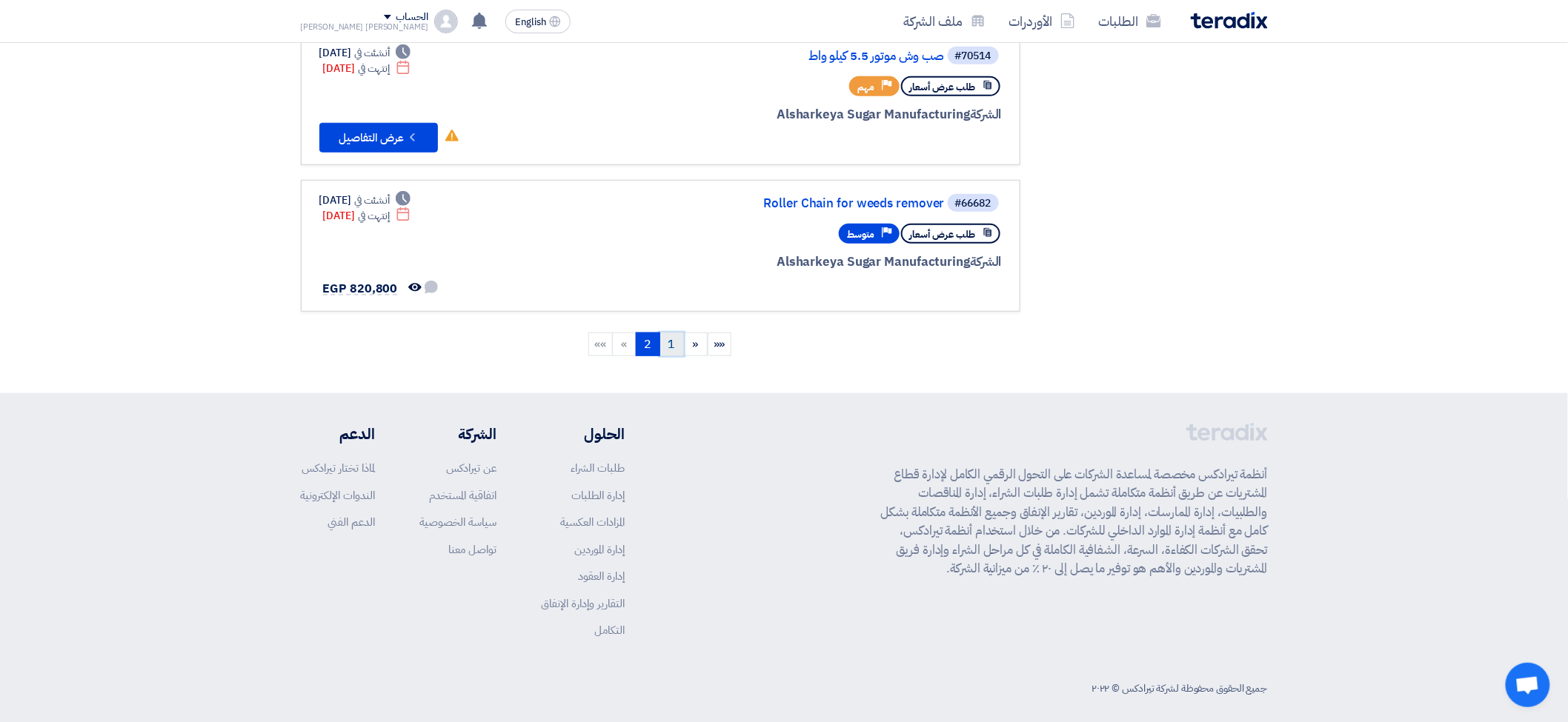
click at [667, 339] on link "1" at bounding box center [672, 345] width 24 height 24
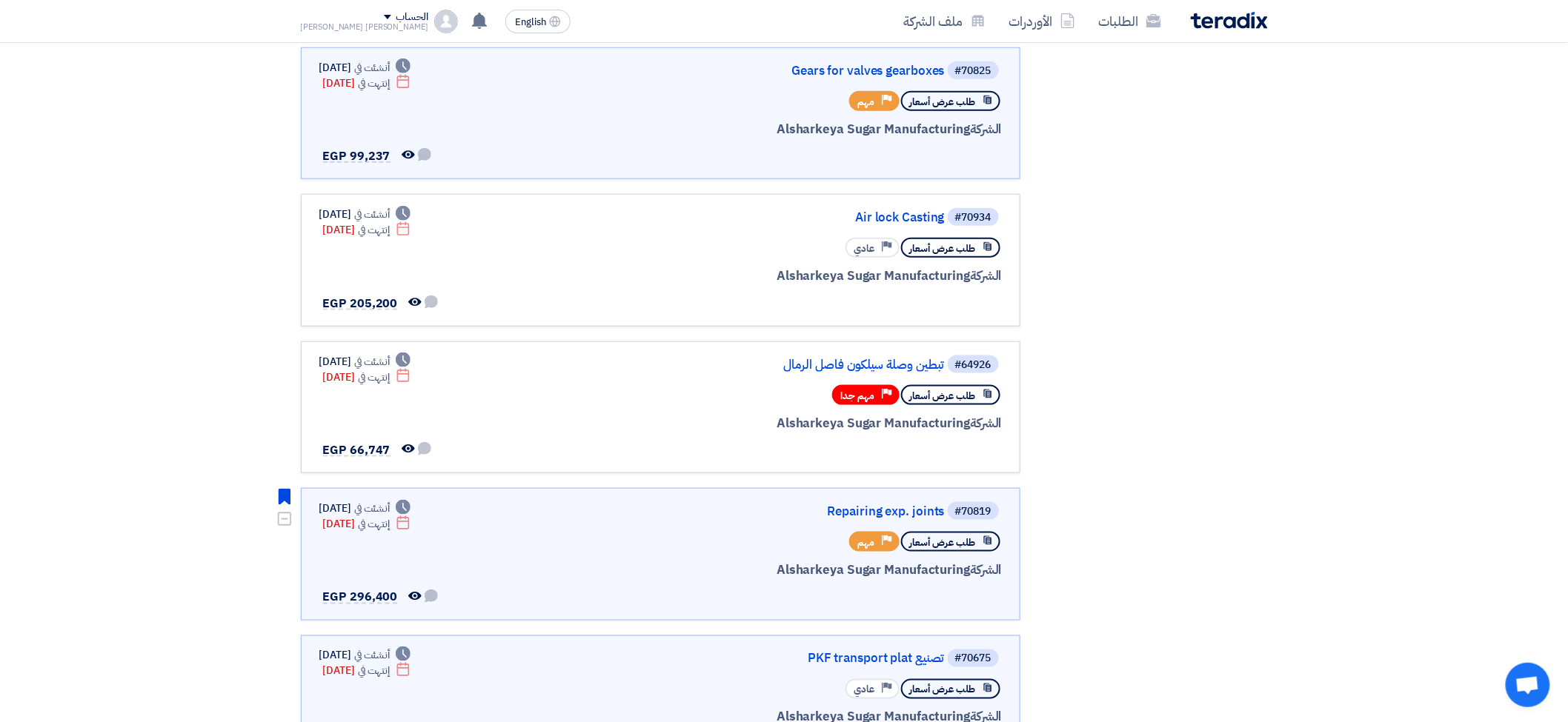
scroll to position [658, 0]
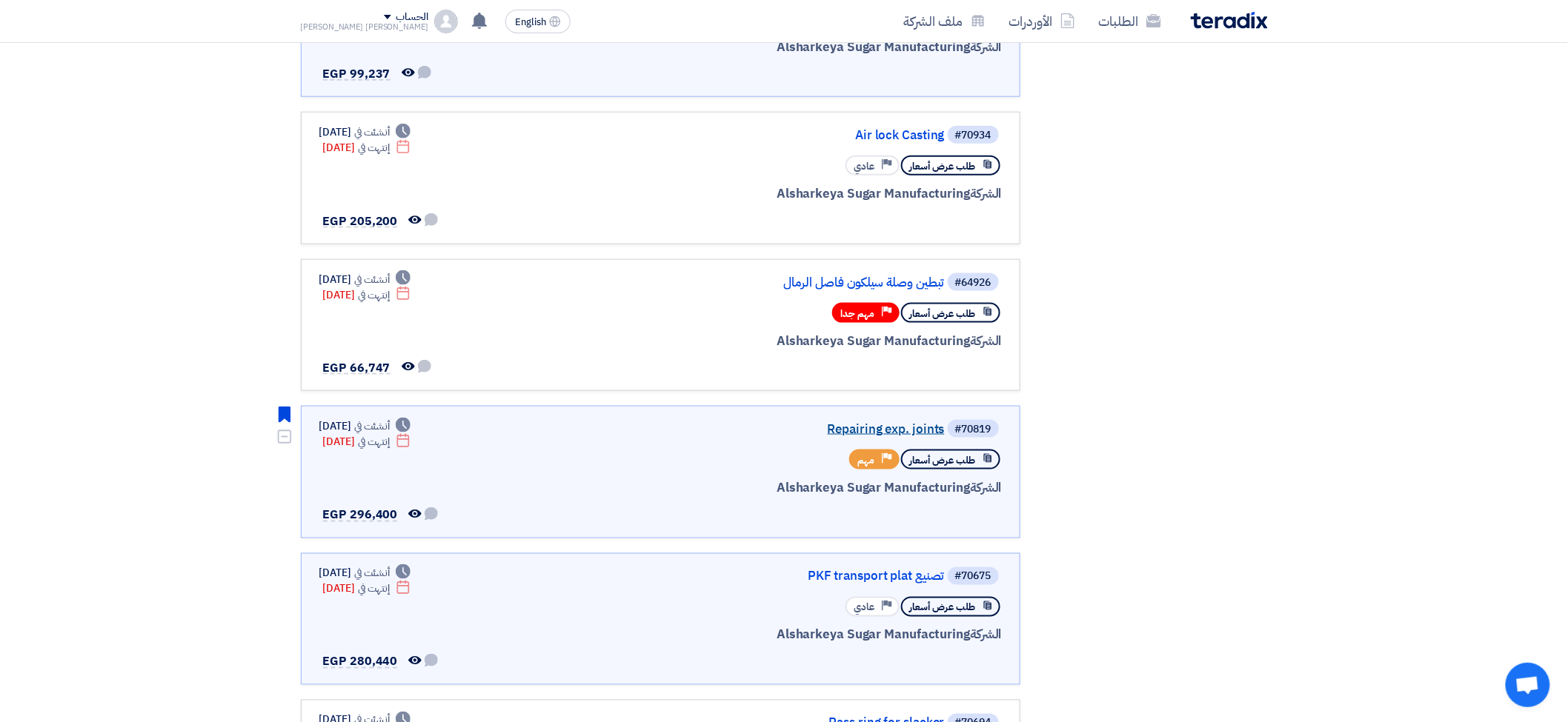
click at [877, 423] on link "Repairing exp. joints" at bounding box center [796, 429] width 297 height 13
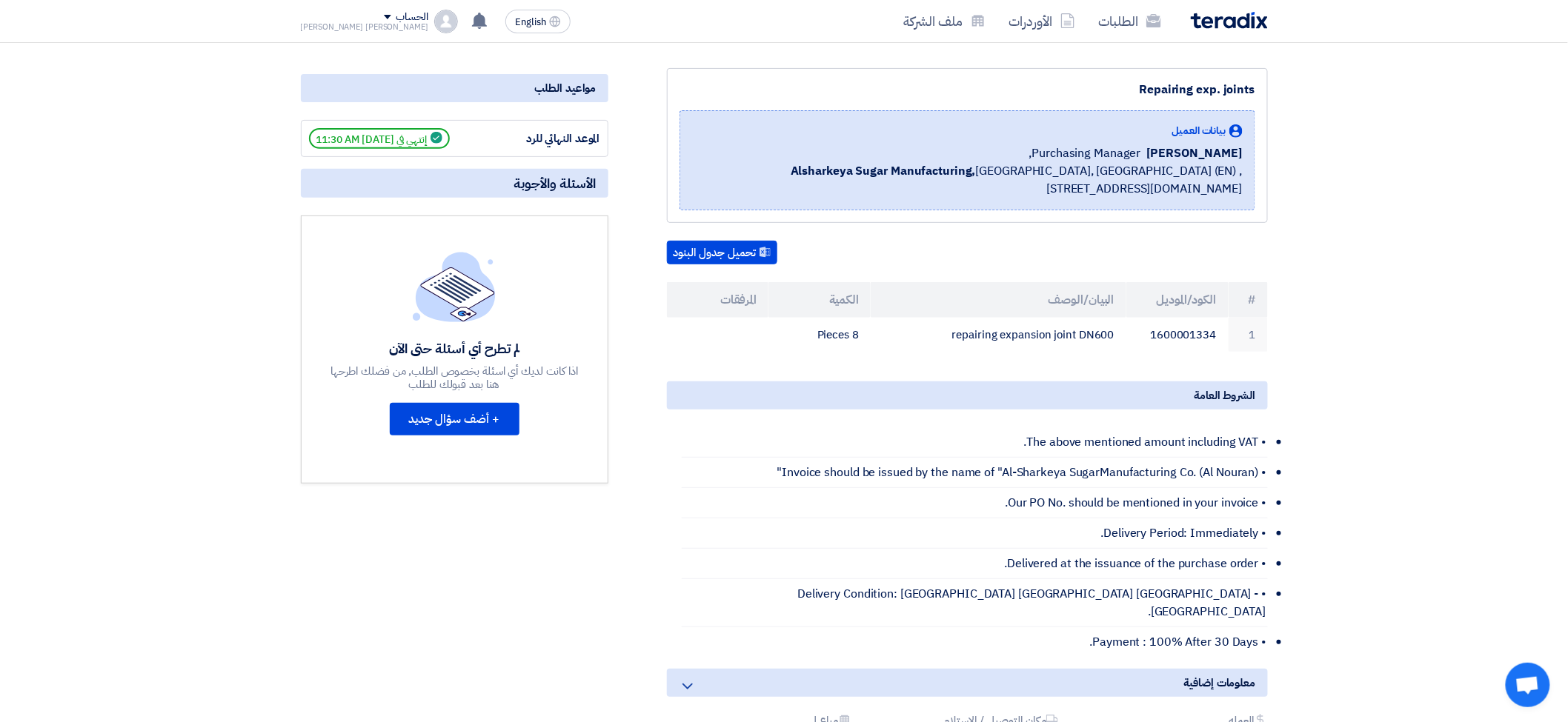
scroll to position [165, 0]
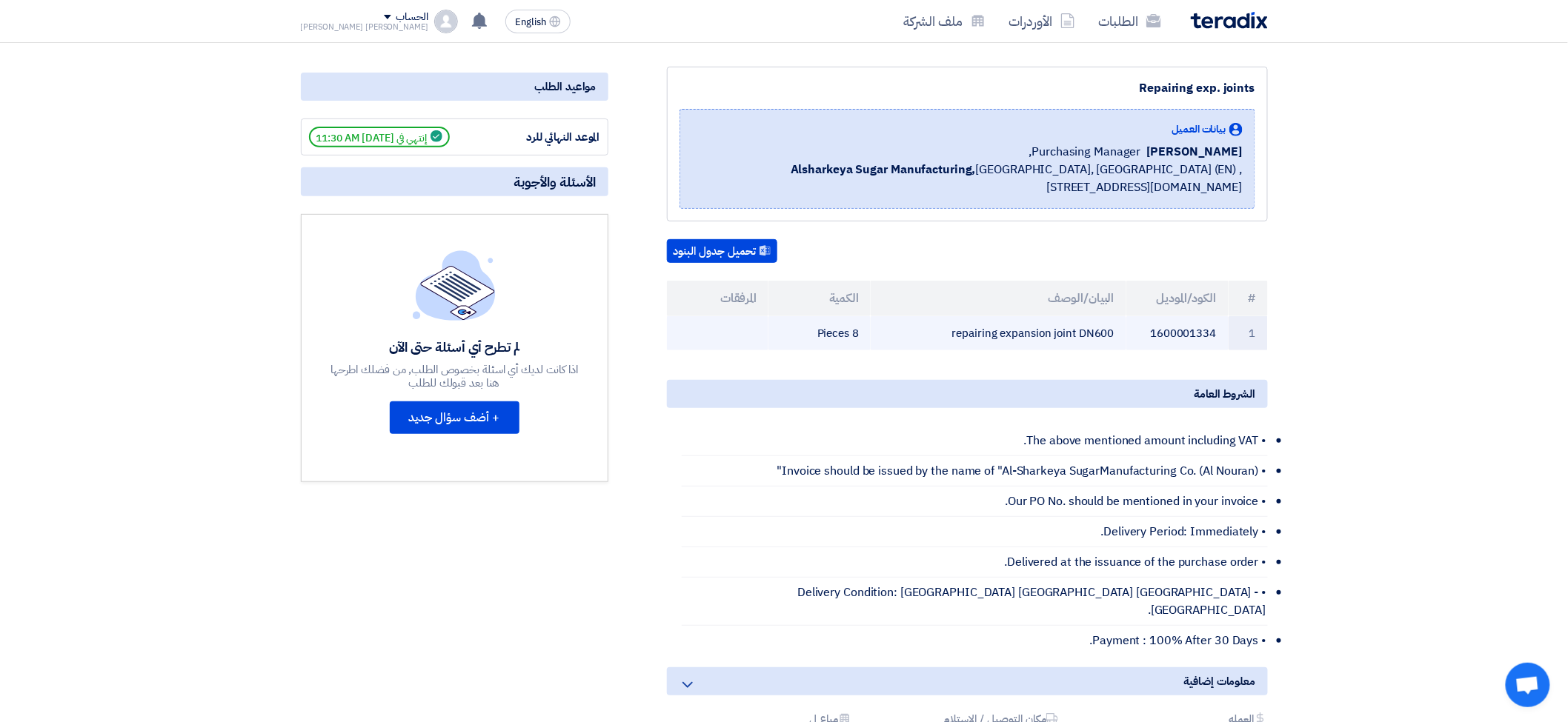
click at [1005, 332] on td "repairing expansion joint DN600" at bounding box center [998, 333] width 256 height 34
copy tr "repairing expansion joint DN600"
click at [1081, 328] on td "repairing expansion joint DN600" at bounding box center [998, 333] width 256 height 34
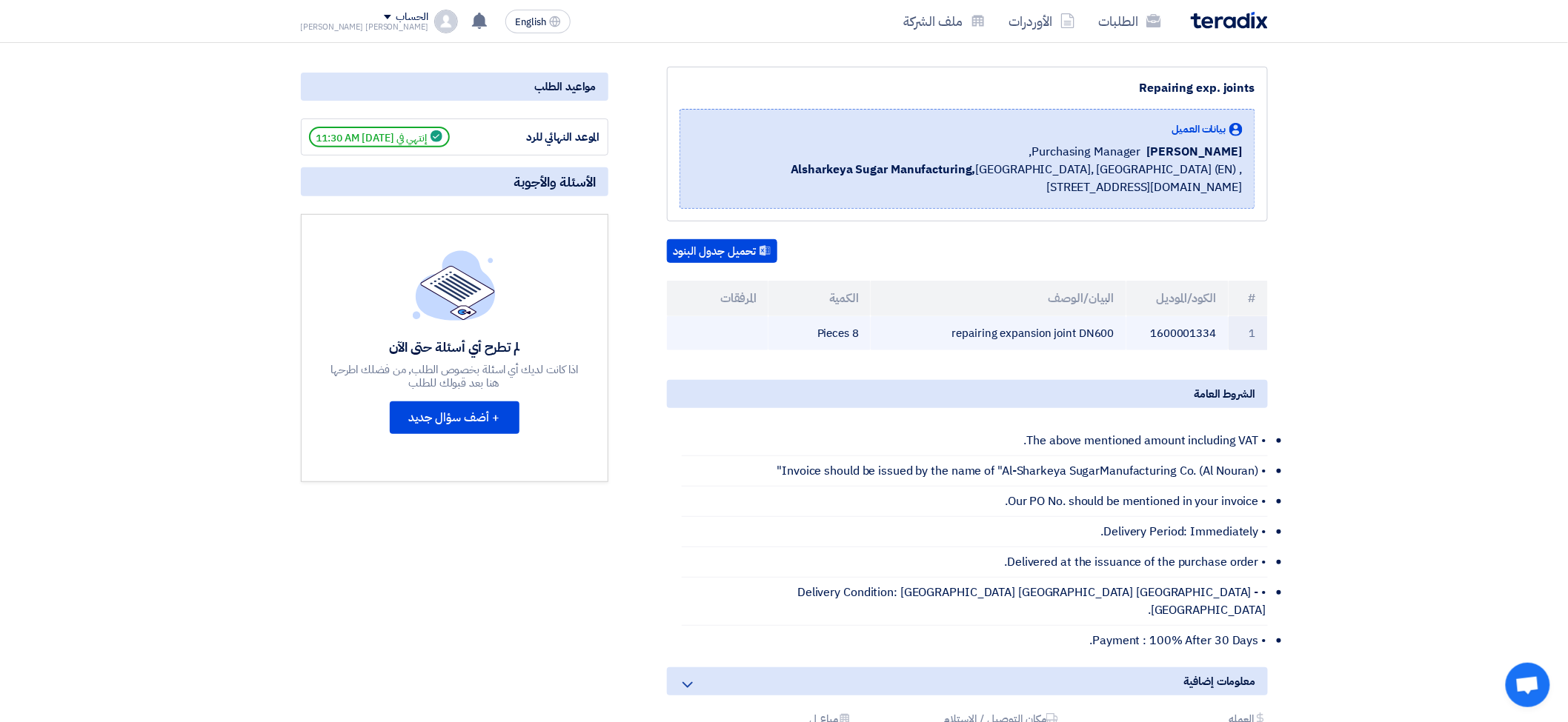
drag, startPoint x: 1094, startPoint y: 329, endPoint x: 950, endPoint y: 329, distance: 144.0
click at [950, 329] on td "repairing expansion joint DN600" at bounding box center [998, 333] width 256 height 34
copy td "repairing expansion joint DN"
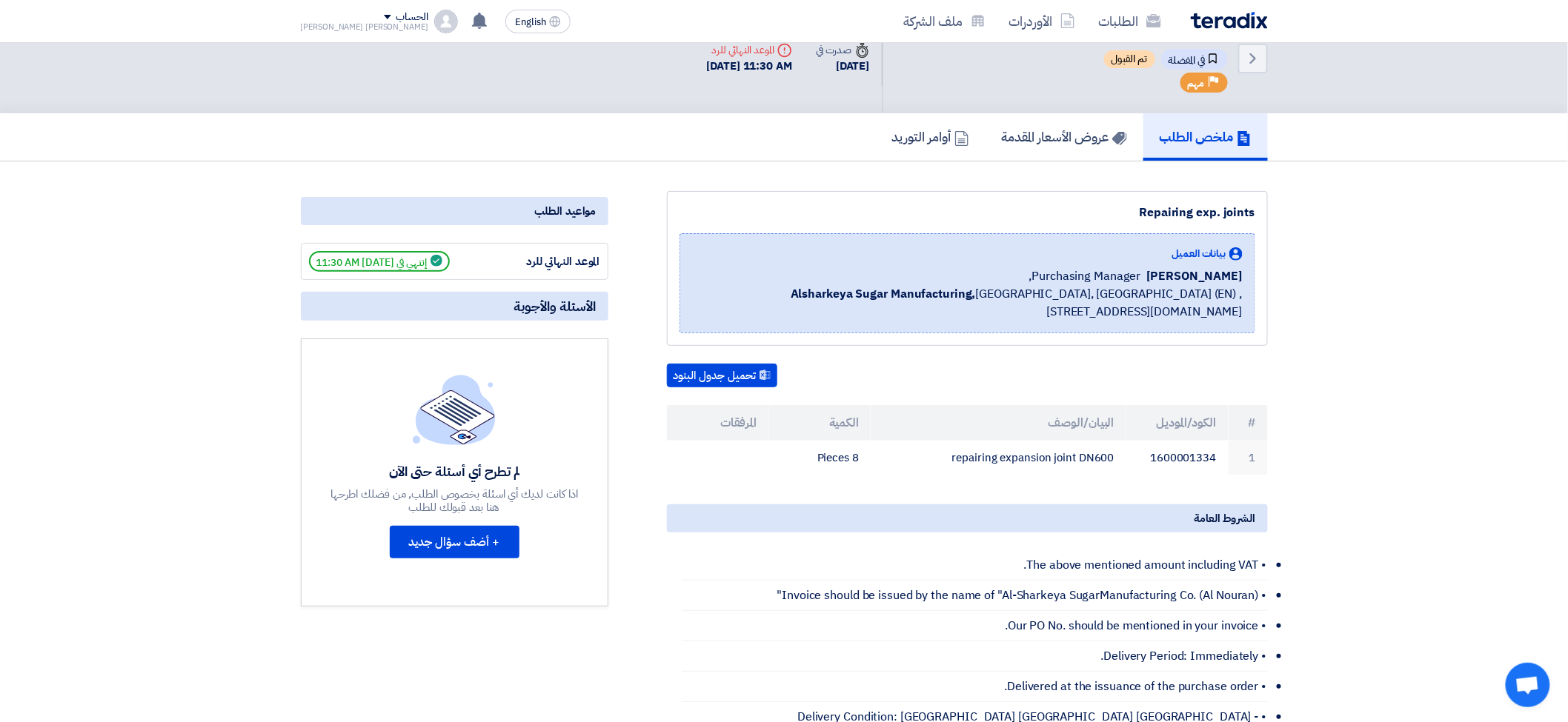
scroll to position [0, 0]
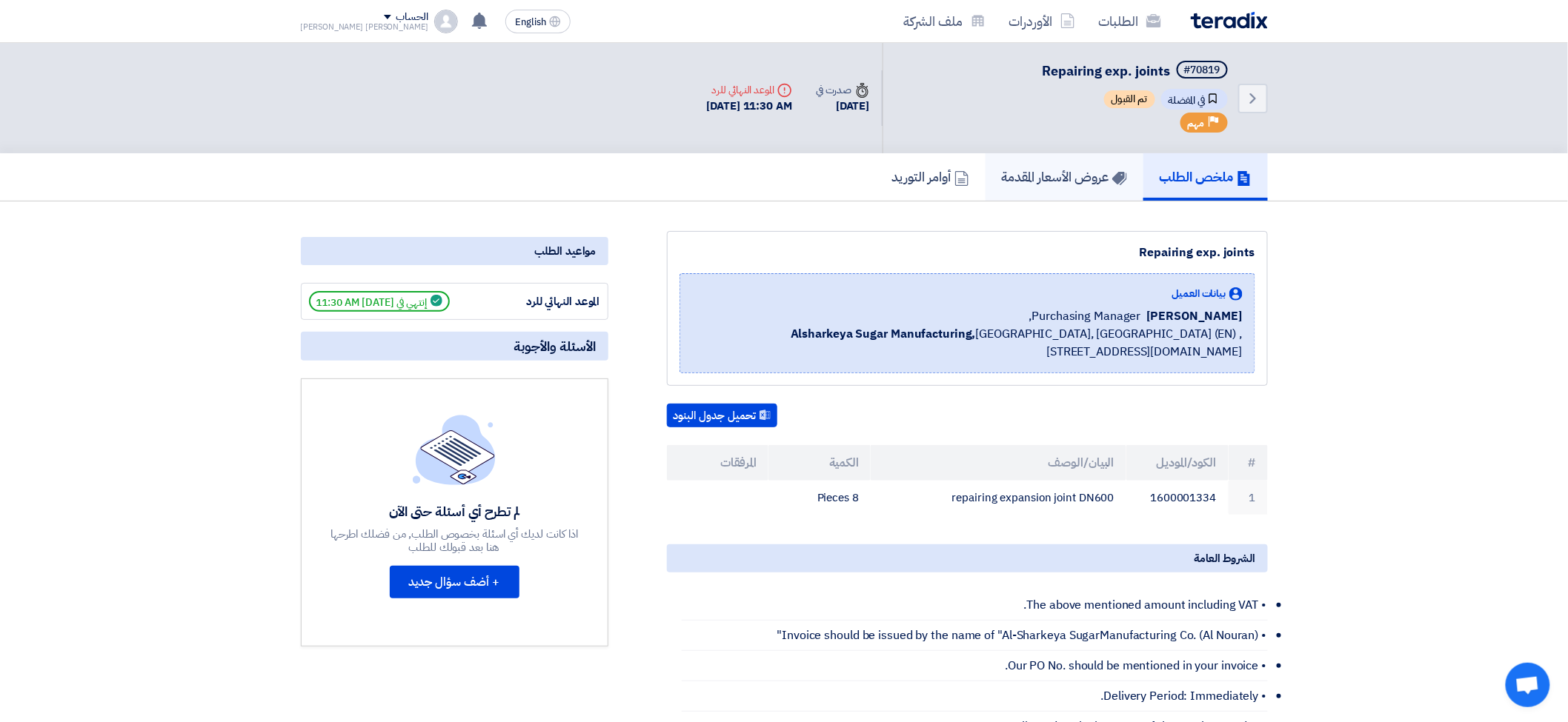
click at [1054, 168] on h5 "عروض الأسعار المقدمة" at bounding box center [1065, 177] width 125 height 17
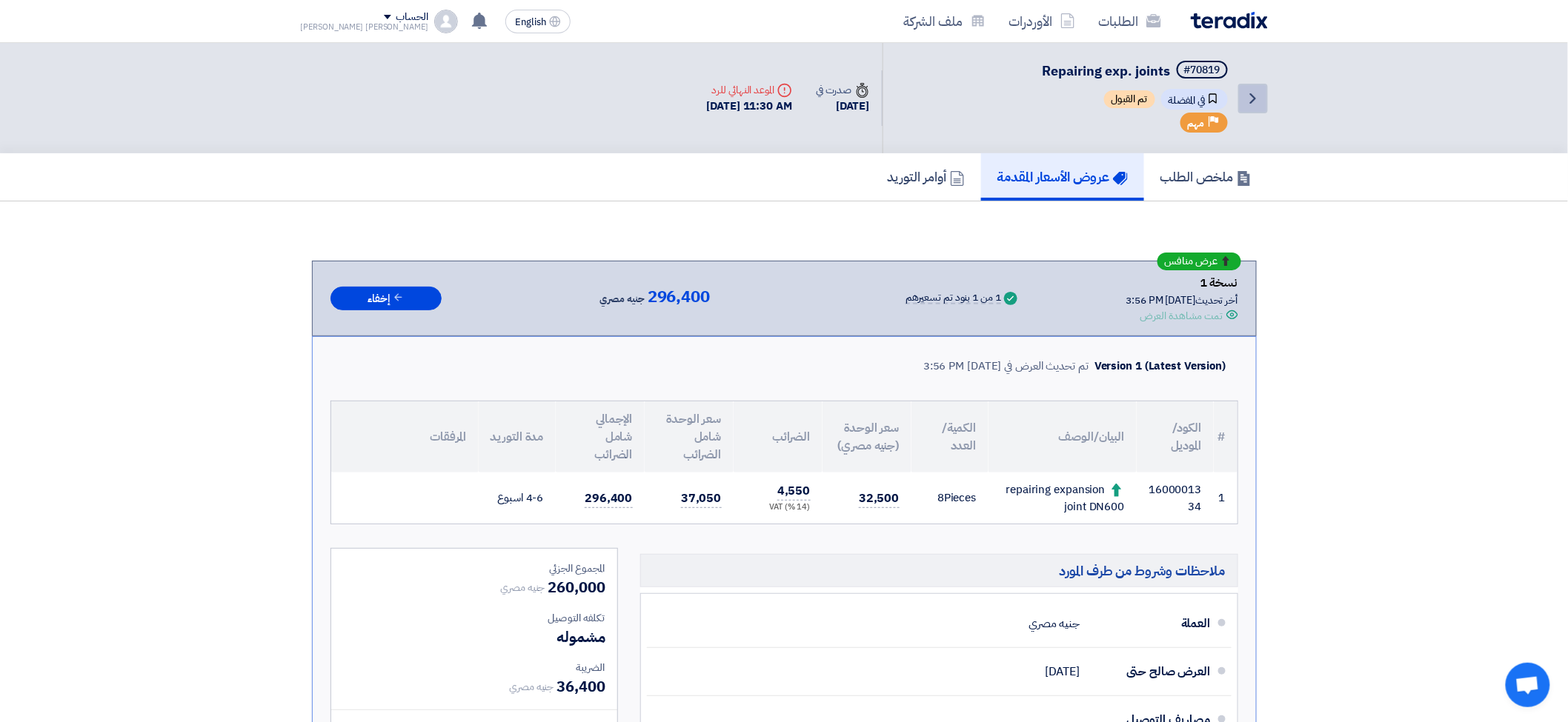
click at [1253, 96] on icon "Back" at bounding box center [1253, 98] width 18 height 18
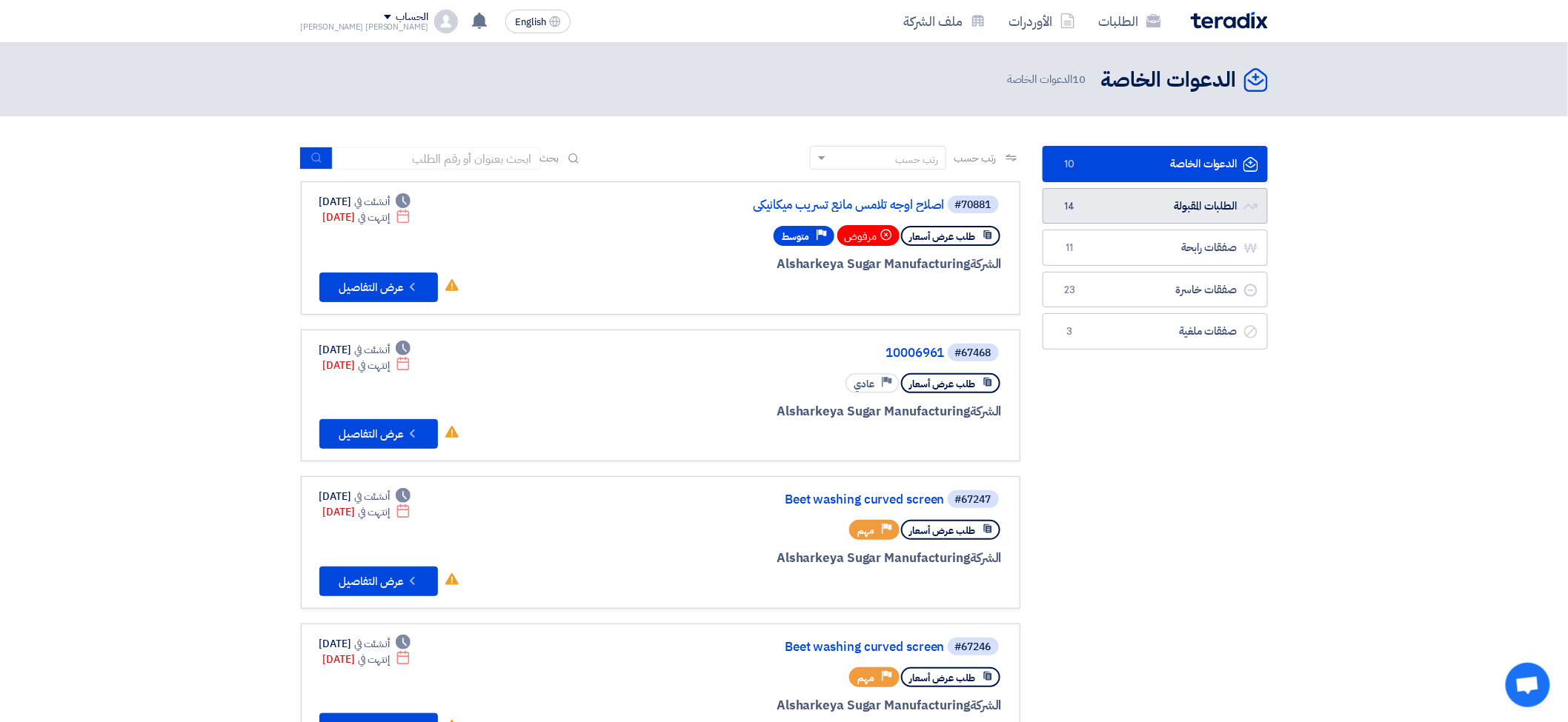
click at [1161, 209] on link "الطلبات المقبولة الطلبات المقبولة 14" at bounding box center [1155, 206] width 225 height 36
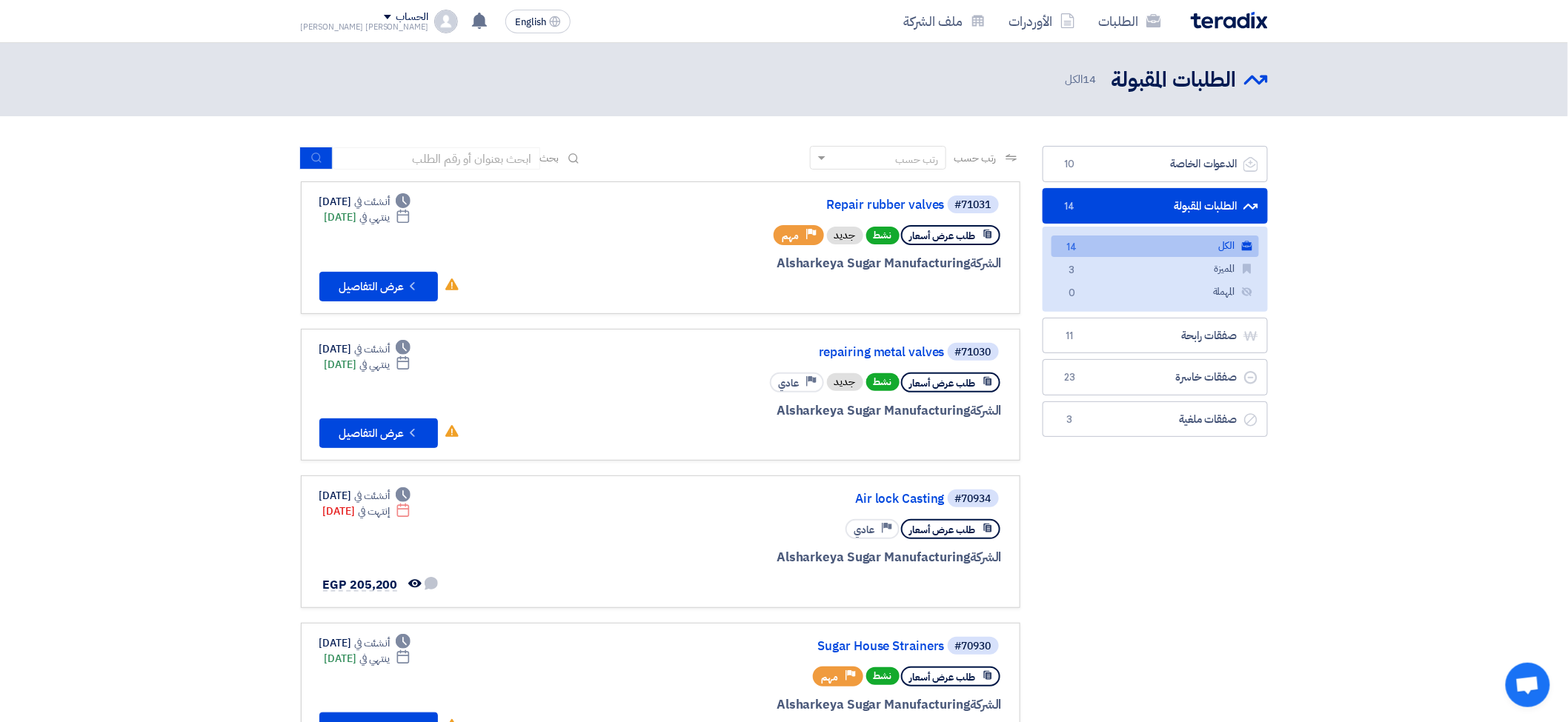
click at [907, 165] on div "رتب حسب" at bounding box center [917, 159] width 43 height 16
click at [909, 188] on span "أحدث الطلبات المقبولة" at bounding box center [896, 184] width 84 height 16
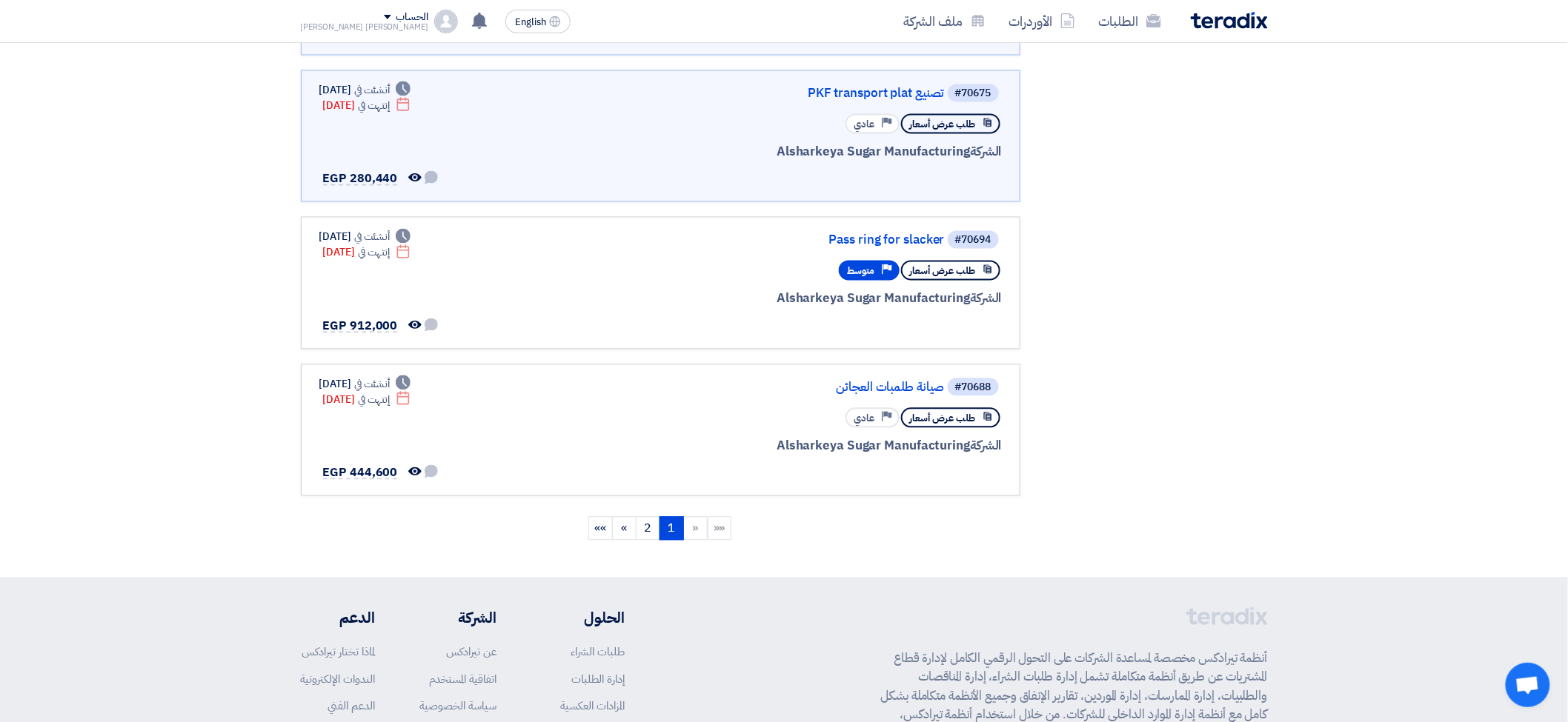
scroll to position [1152, 0]
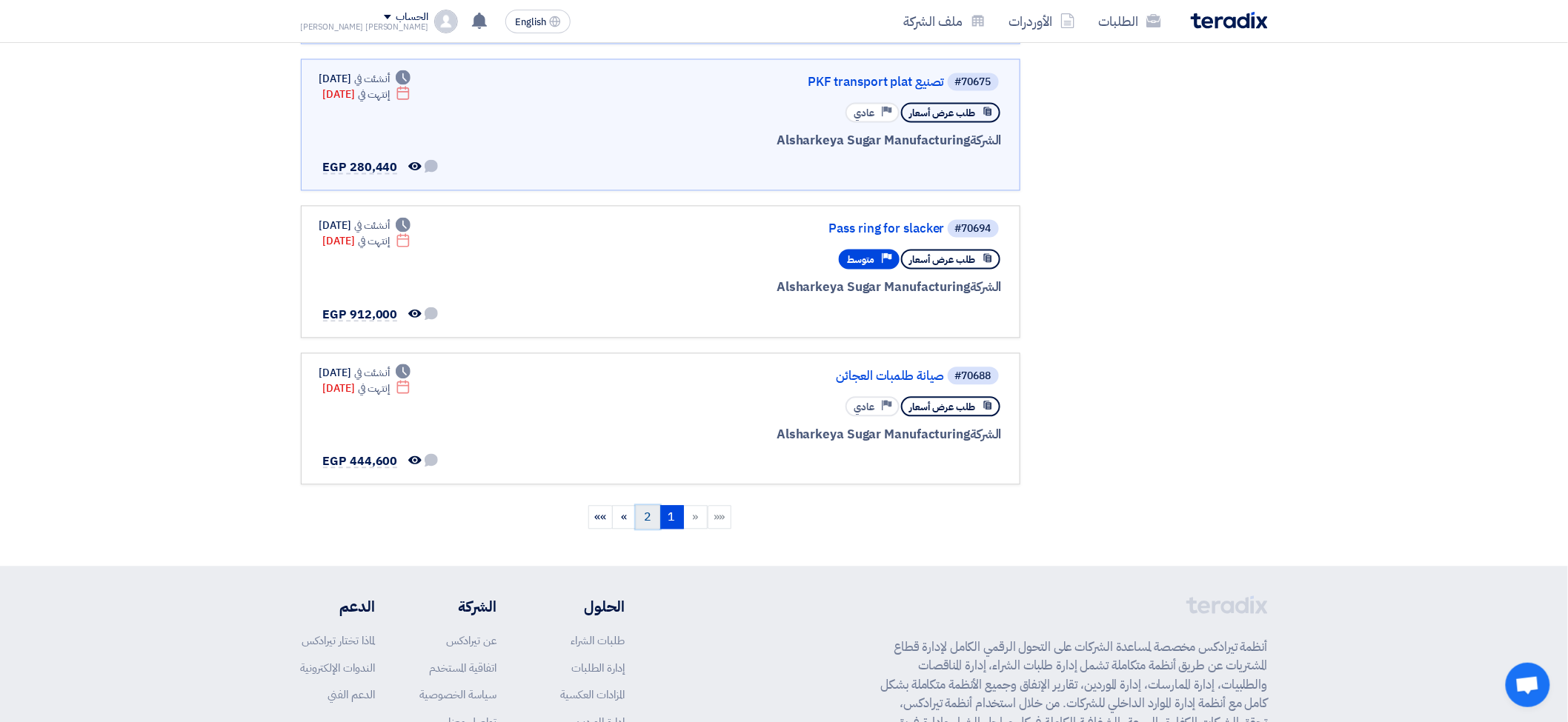
click at [645, 506] on link "2" at bounding box center [648, 518] width 24 height 24
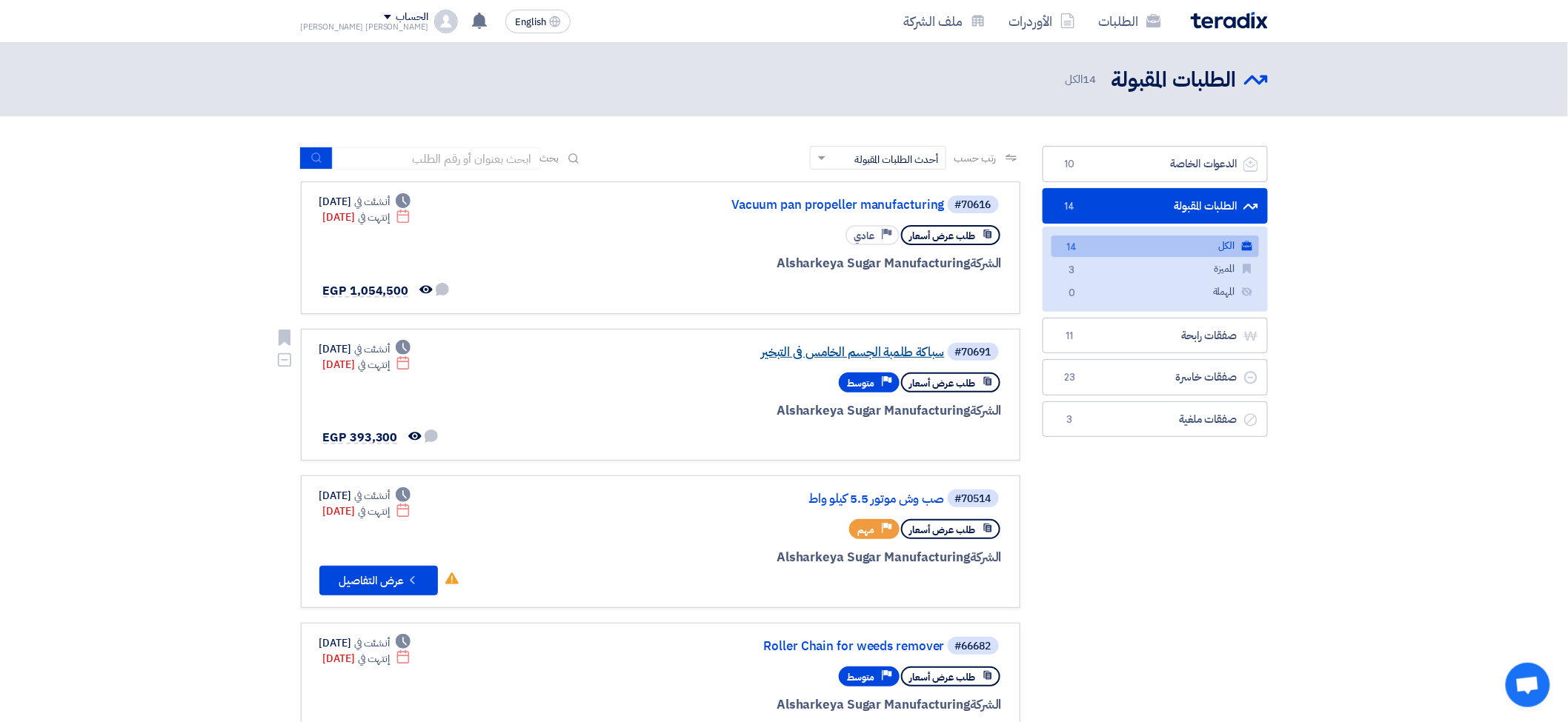
click at [809, 348] on link "سباكة طلمبة الجسم الخامس فى التبخير" at bounding box center [796, 352] width 297 height 13
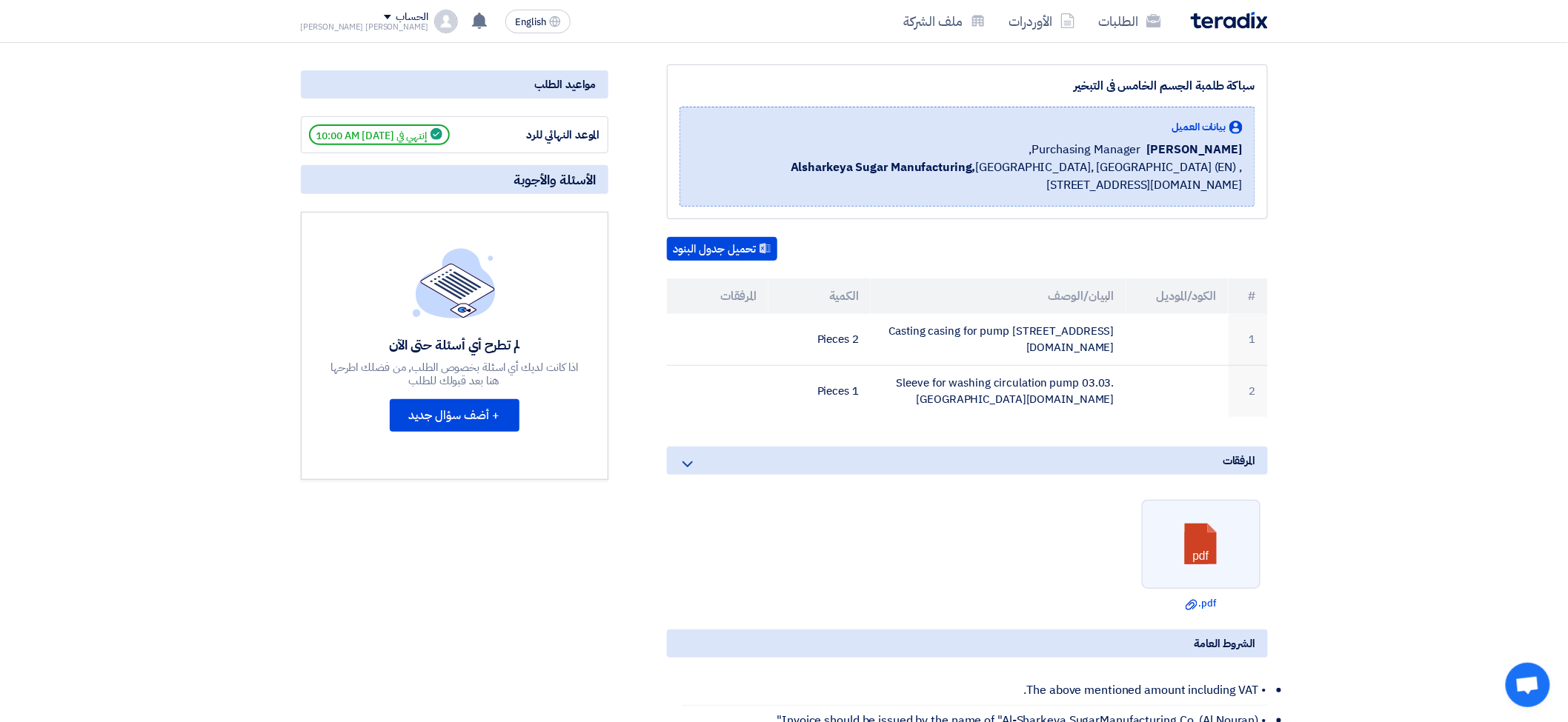
scroll to position [165, 0]
click at [1209, 507] on link at bounding box center [1203, 544] width 119 height 89
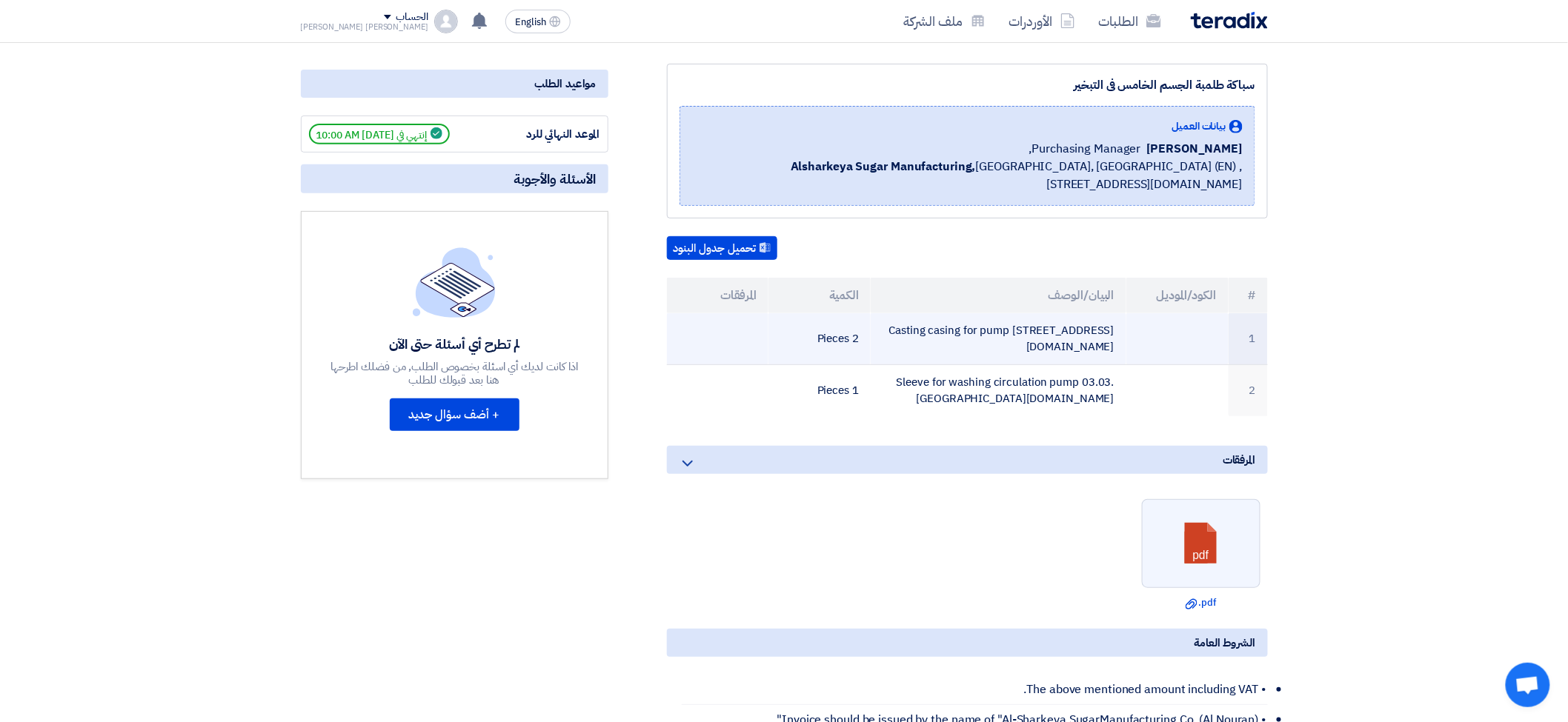
click at [965, 325] on td "Casting casing for pump [STREET_ADDRESS][DOMAIN_NAME]" at bounding box center [998, 339] width 256 height 52
copy tr "Casting casing for pump [STREET_ADDRESS][DOMAIN_NAME]"
click at [1023, 322] on td "Casting casing for pump [STREET_ADDRESS][DOMAIN_NAME]" at bounding box center [998, 339] width 256 height 52
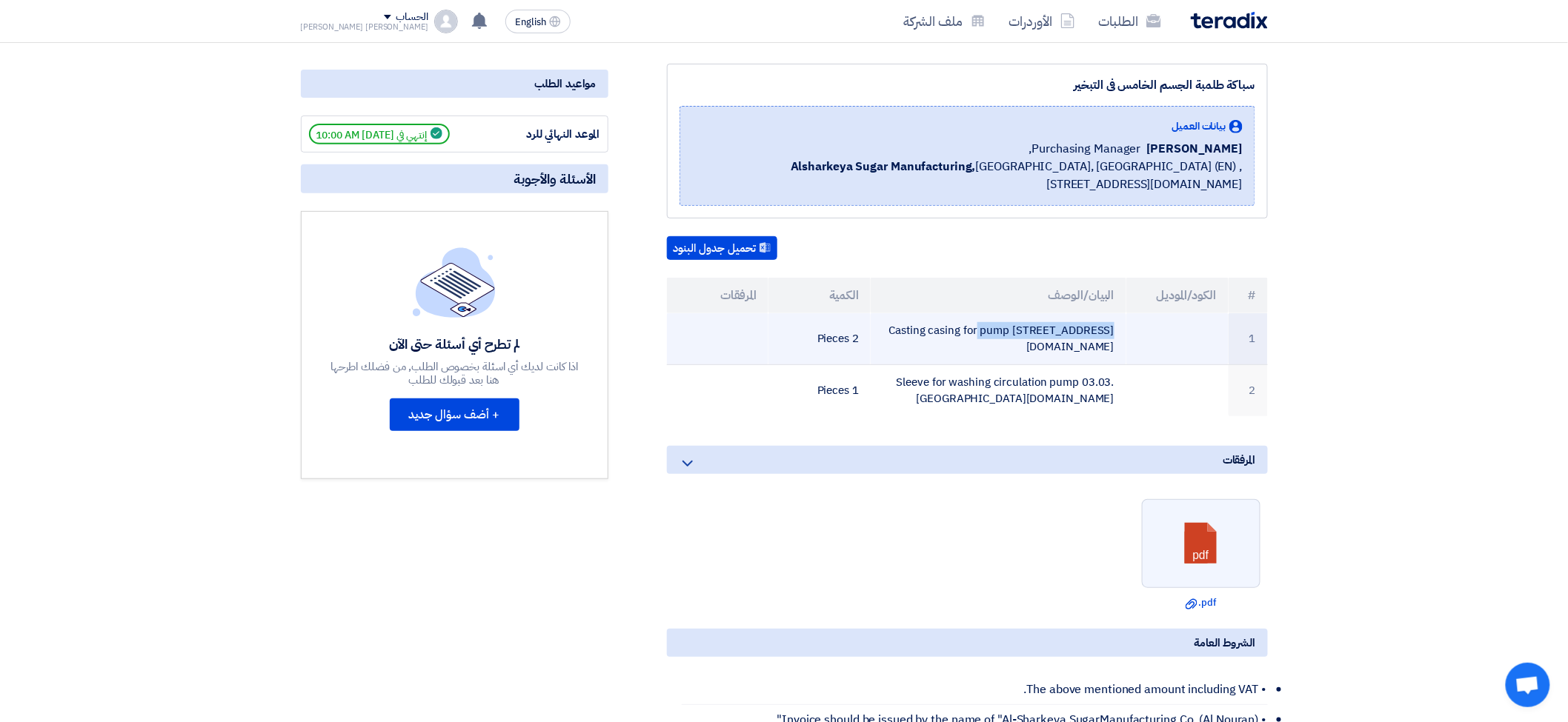
drag, startPoint x: 1031, startPoint y: 323, endPoint x: 917, endPoint y: 323, distance: 114.0
click at [917, 323] on td "Casting casing for pump [STREET_ADDRESS][DOMAIN_NAME]" at bounding box center [998, 339] width 256 height 52
click at [1005, 325] on td "Casting casing for pump [STREET_ADDRESS][DOMAIN_NAME]" at bounding box center [998, 339] width 256 height 52
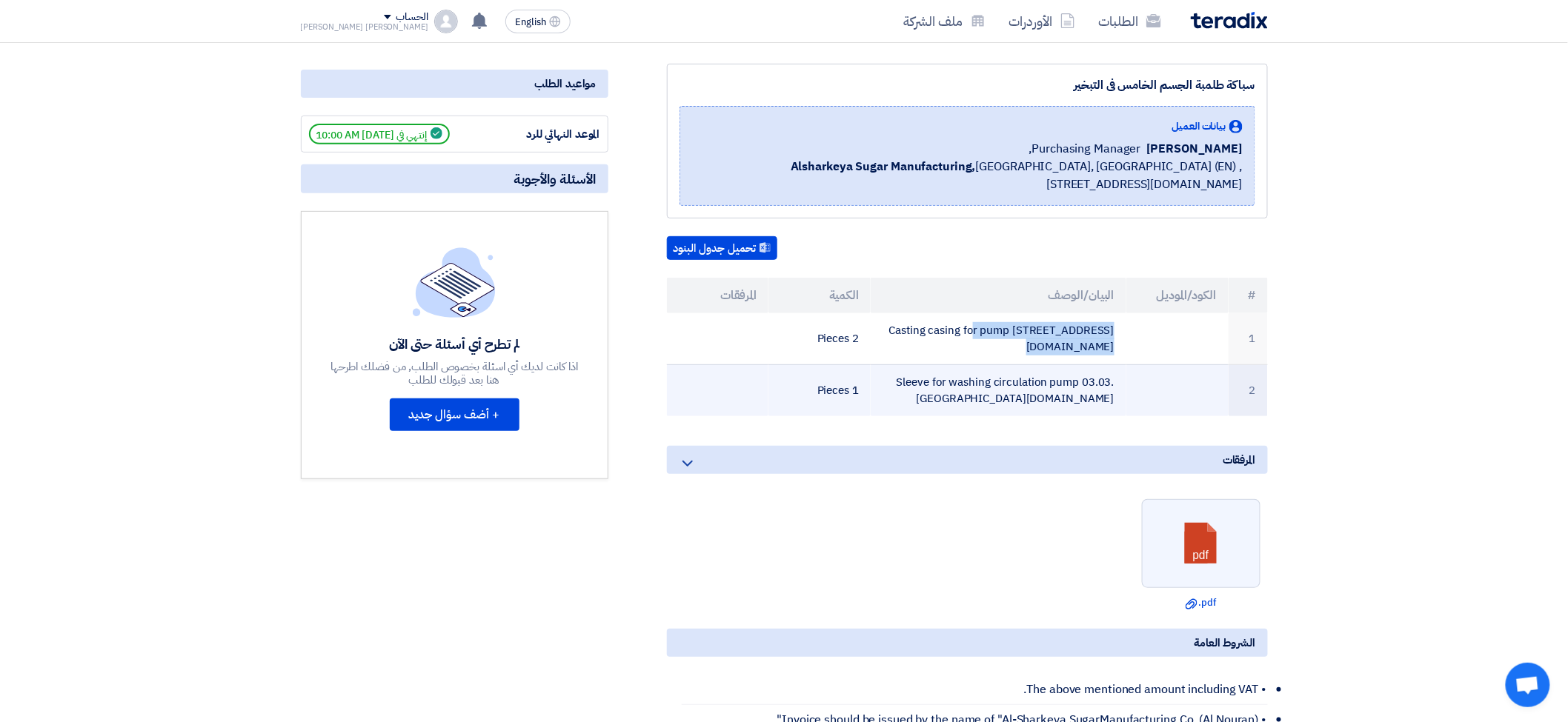
scroll to position [0, 0]
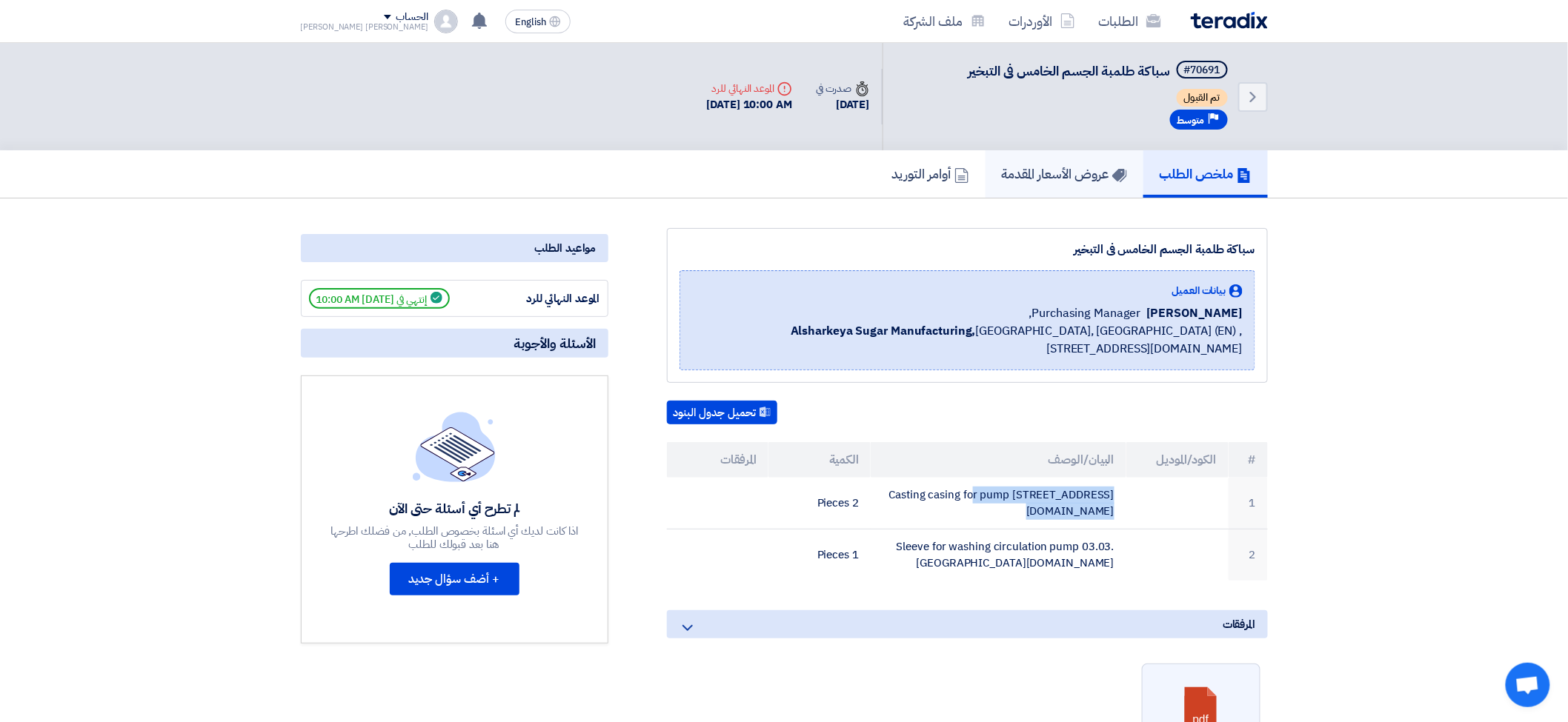
click at [1077, 183] on link "عروض الأسعار المقدمة" at bounding box center [1065, 174] width 158 height 47
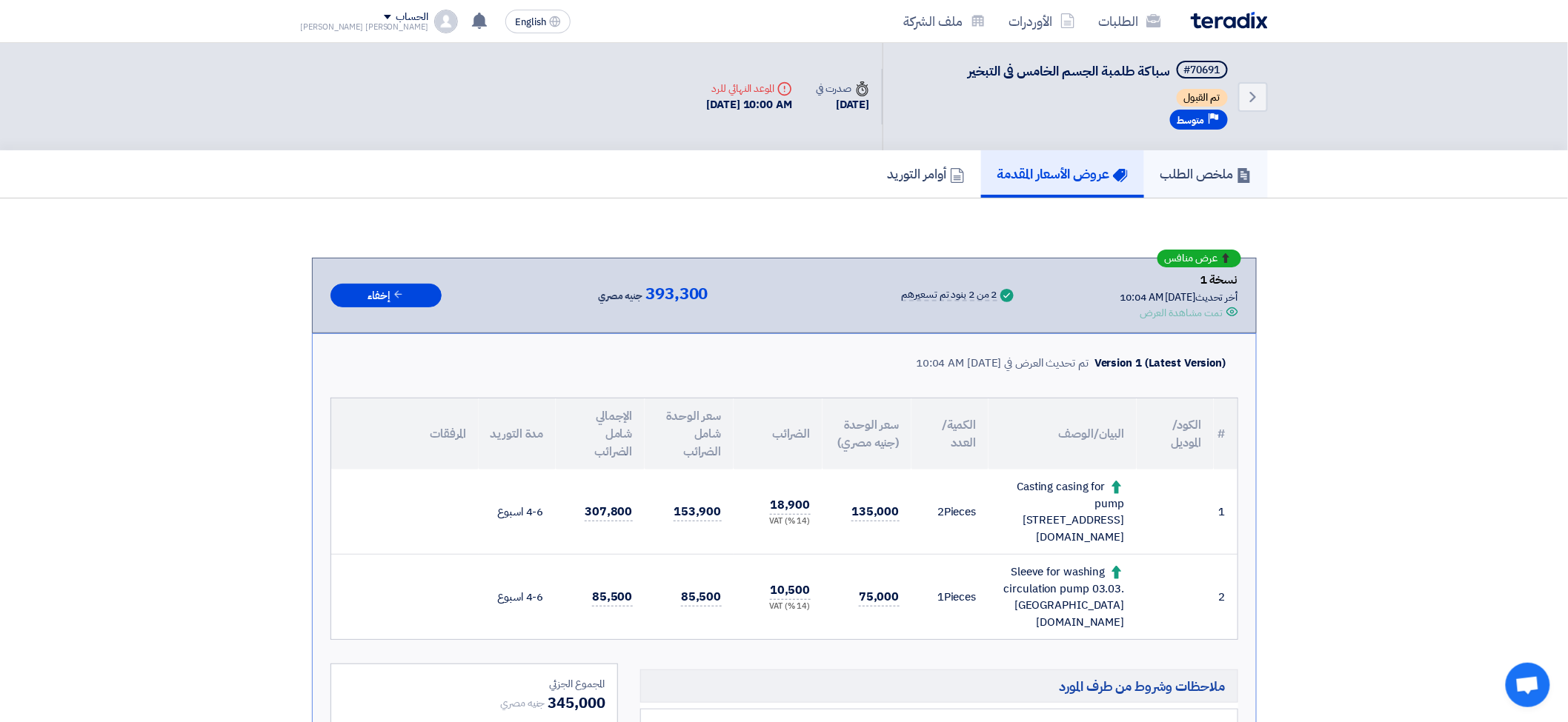
click at [1190, 165] on h5 "ملخص الطلب" at bounding box center [1207, 174] width 91 height 17
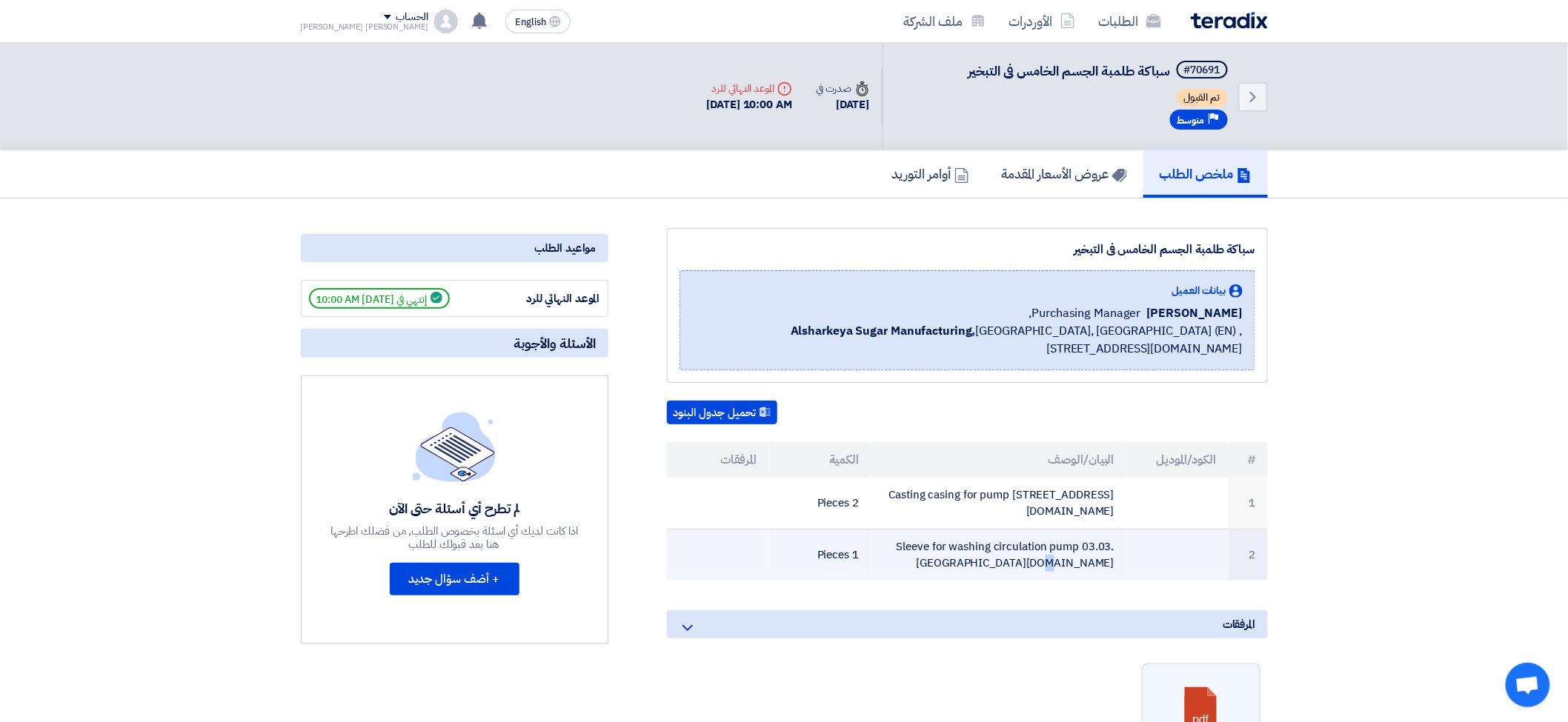
drag, startPoint x: 891, startPoint y: 526, endPoint x: 1118, endPoint y: 538, distance: 227.3
click at [1118, 538] on td "Sleeve for washing circulation pump 03.03.[GEOGRAPHIC_DATA][DOMAIN_NAME]" at bounding box center [998, 555] width 256 height 52
click at [956, 529] on td "Sleeve for washing circulation pump 03.03.[GEOGRAPHIC_DATA][DOMAIN_NAME]" at bounding box center [998, 555] width 256 height 52
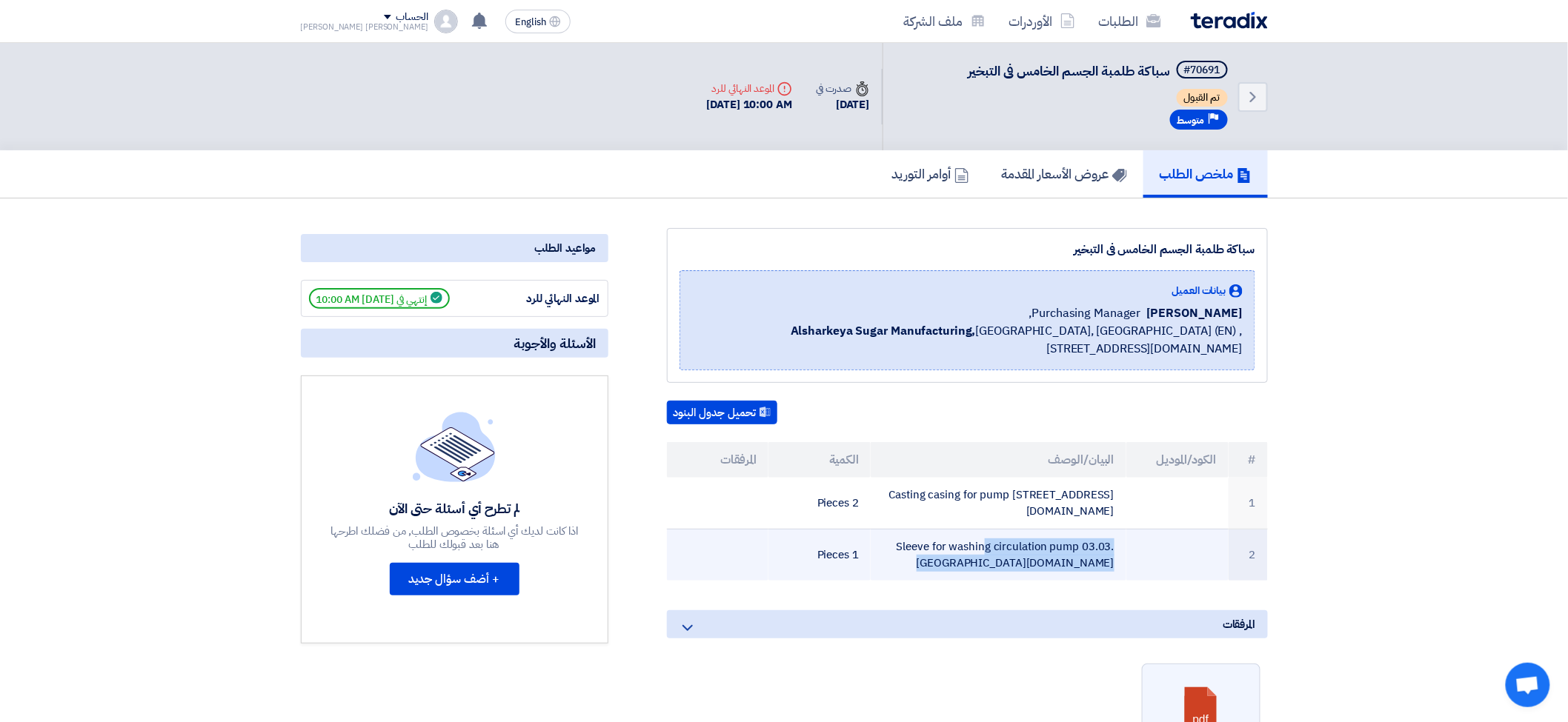
copy tr "Sleeve for washing circulation pump 03.03.[GEOGRAPHIC_DATA][DOMAIN_NAME]"
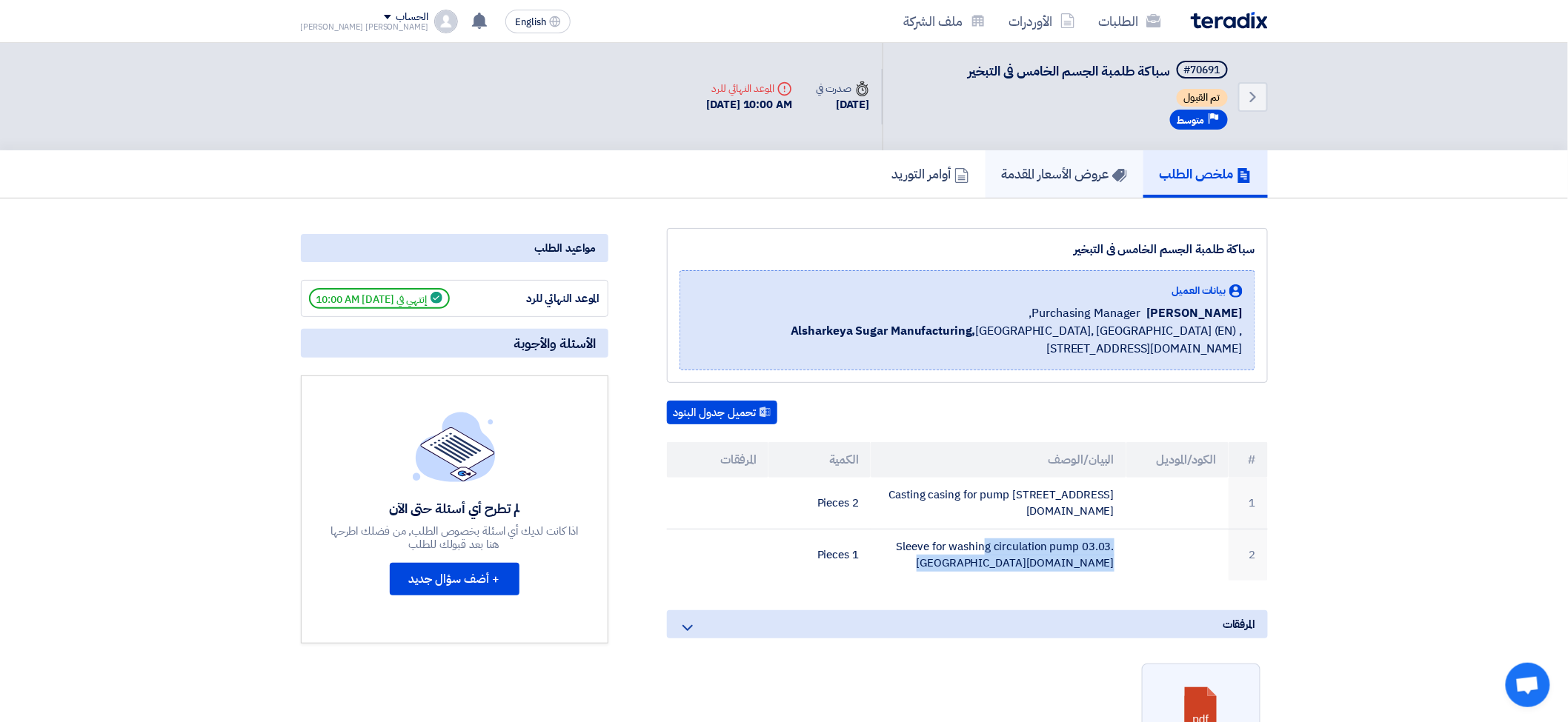
click at [1040, 165] on h5 "عروض الأسعار المقدمة" at bounding box center [1065, 174] width 125 height 17
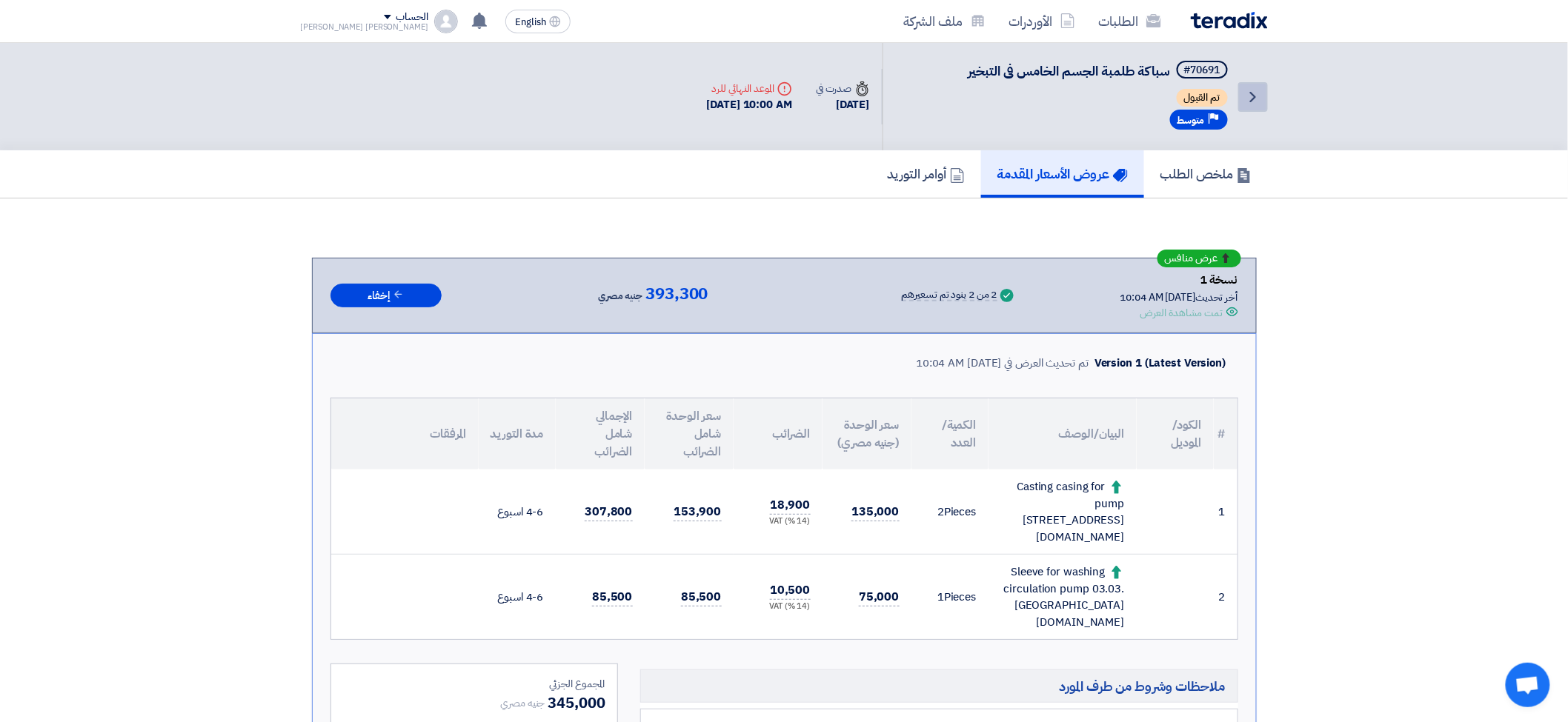
click at [1246, 97] on icon "Back" at bounding box center [1253, 96] width 18 height 18
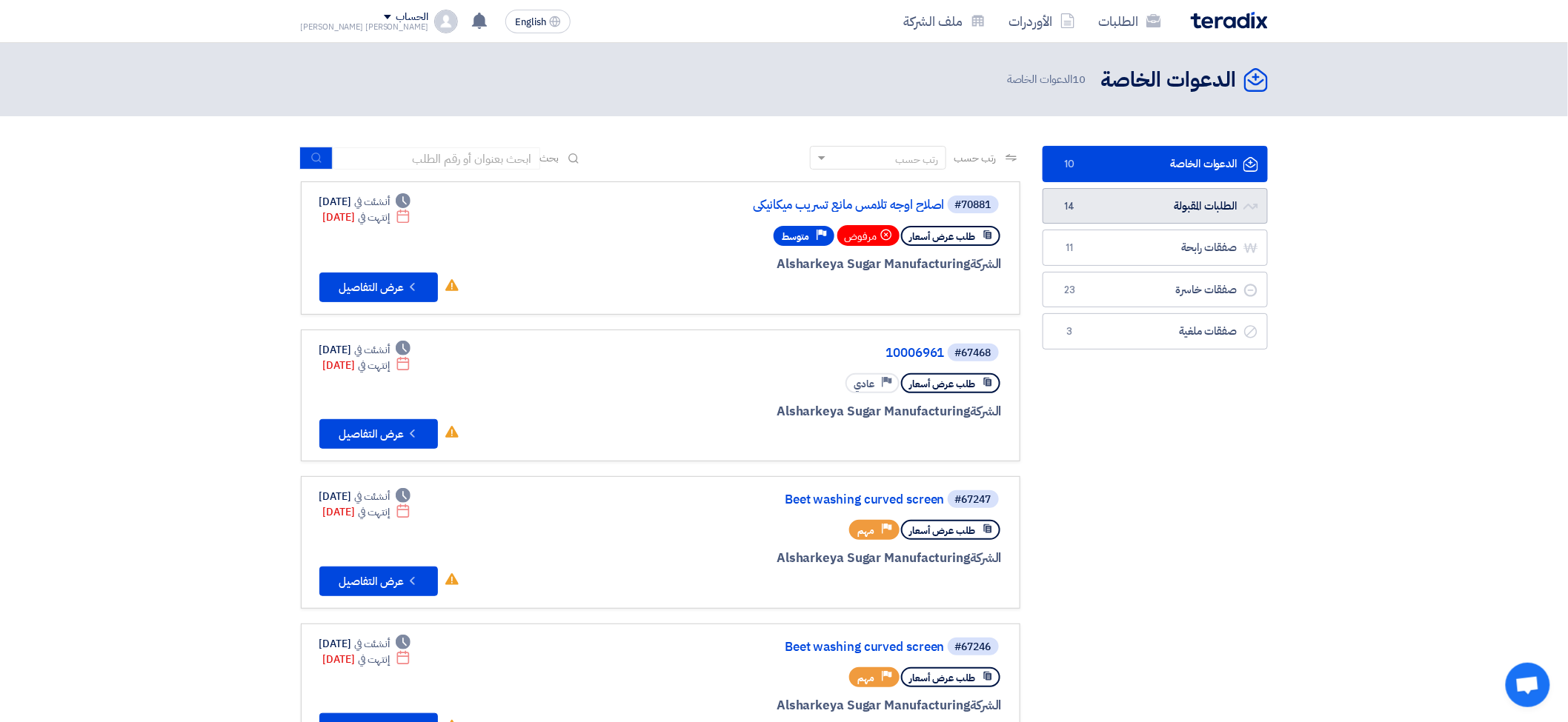
click at [1106, 209] on link "الطلبات المقبولة الطلبات المقبولة 14" at bounding box center [1155, 206] width 225 height 36
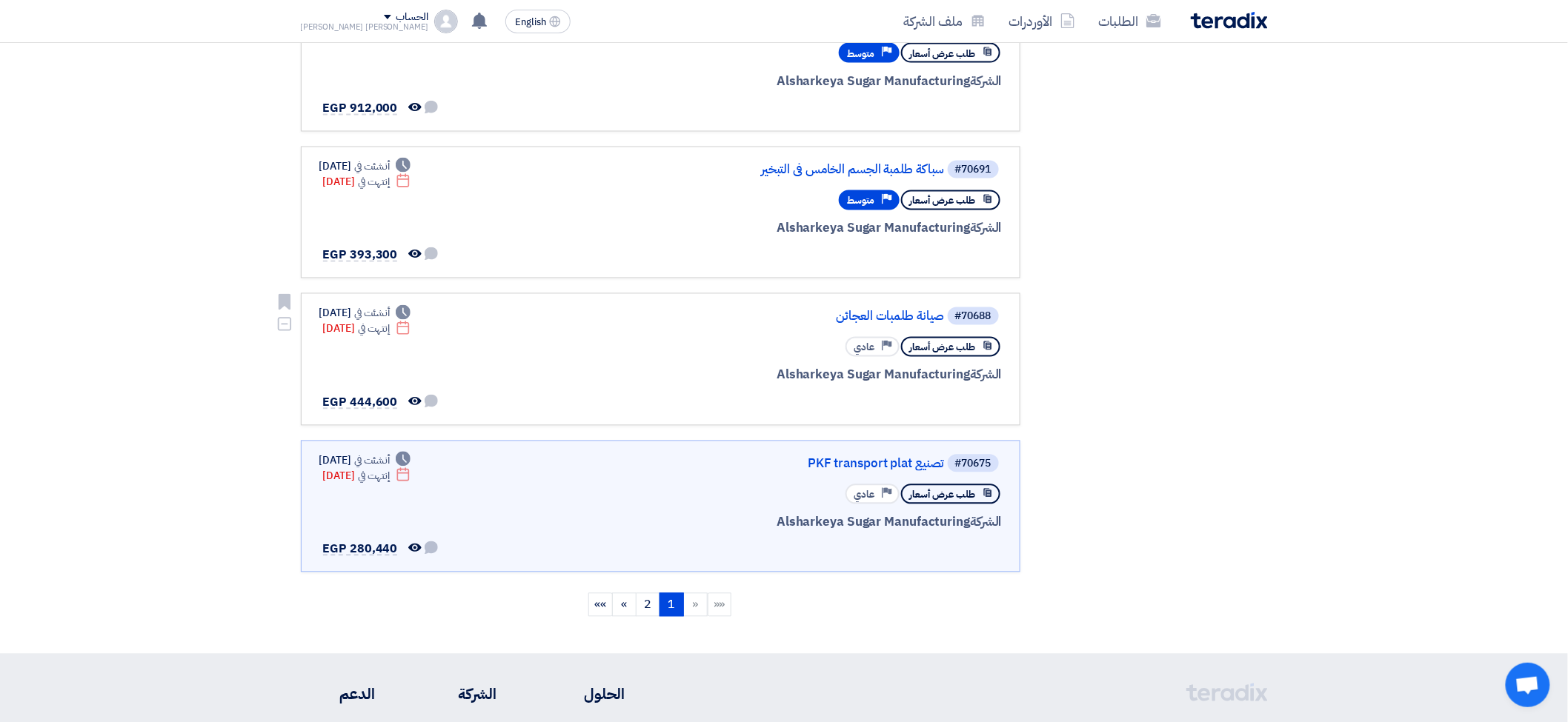
scroll to position [1312, 0]
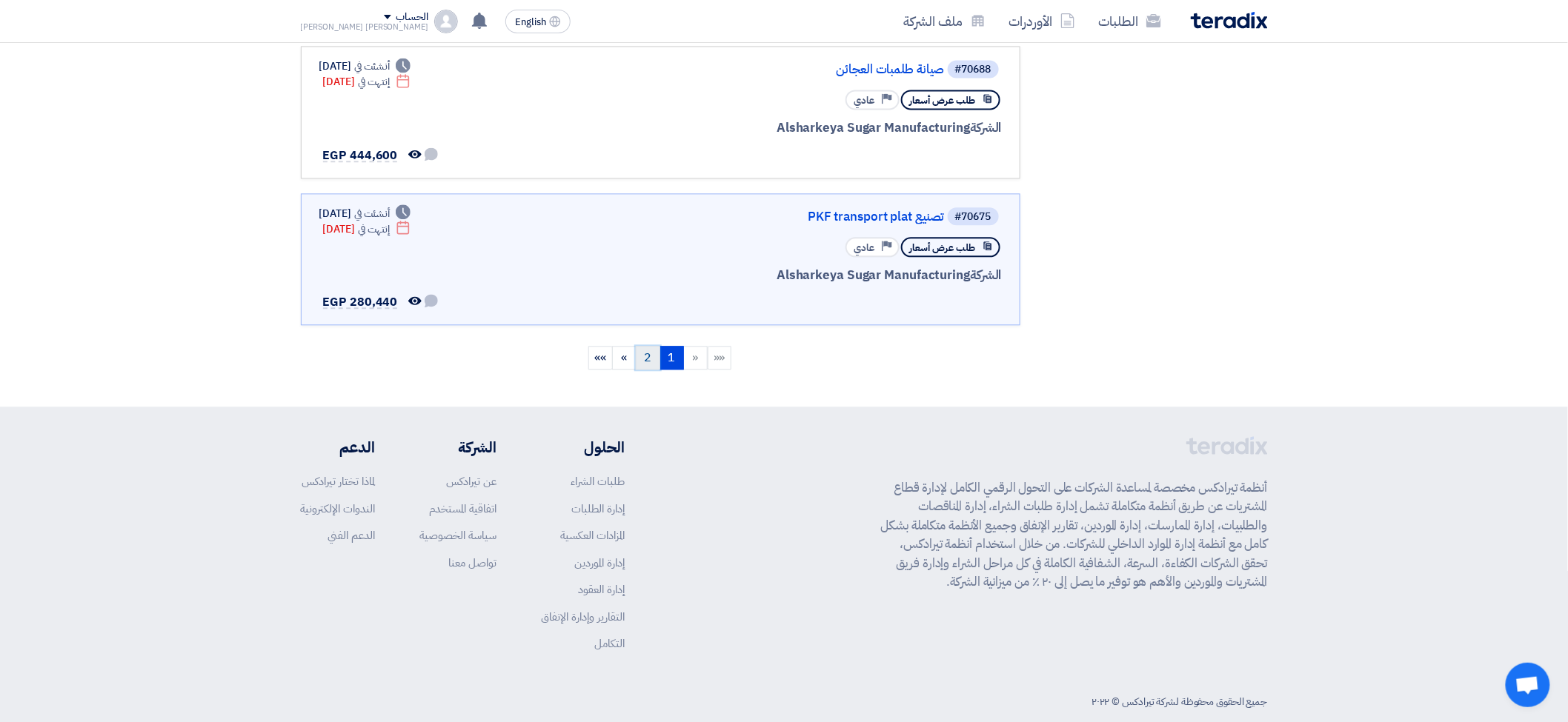
click at [645, 346] on link "2" at bounding box center [648, 358] width 24 height 24
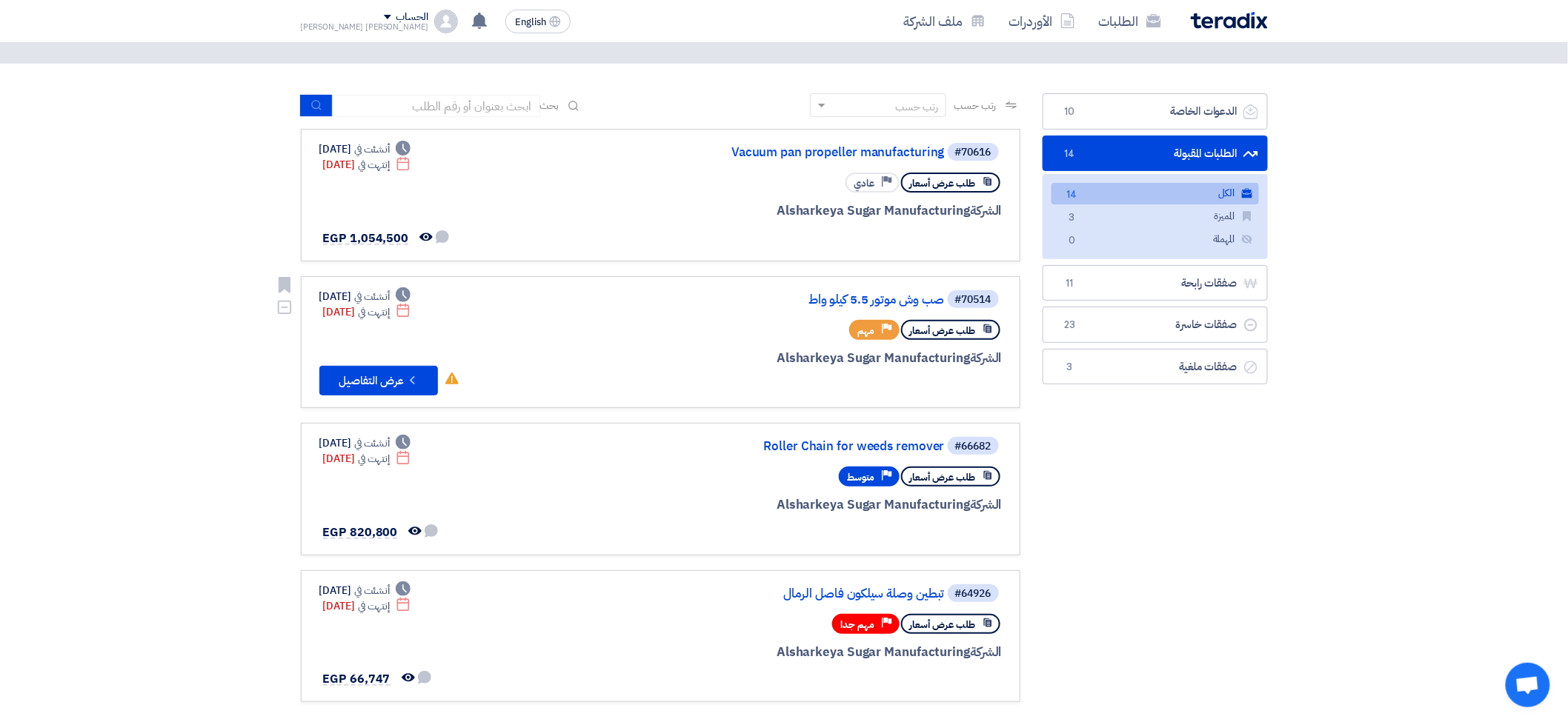
scroll to position [82, 0]
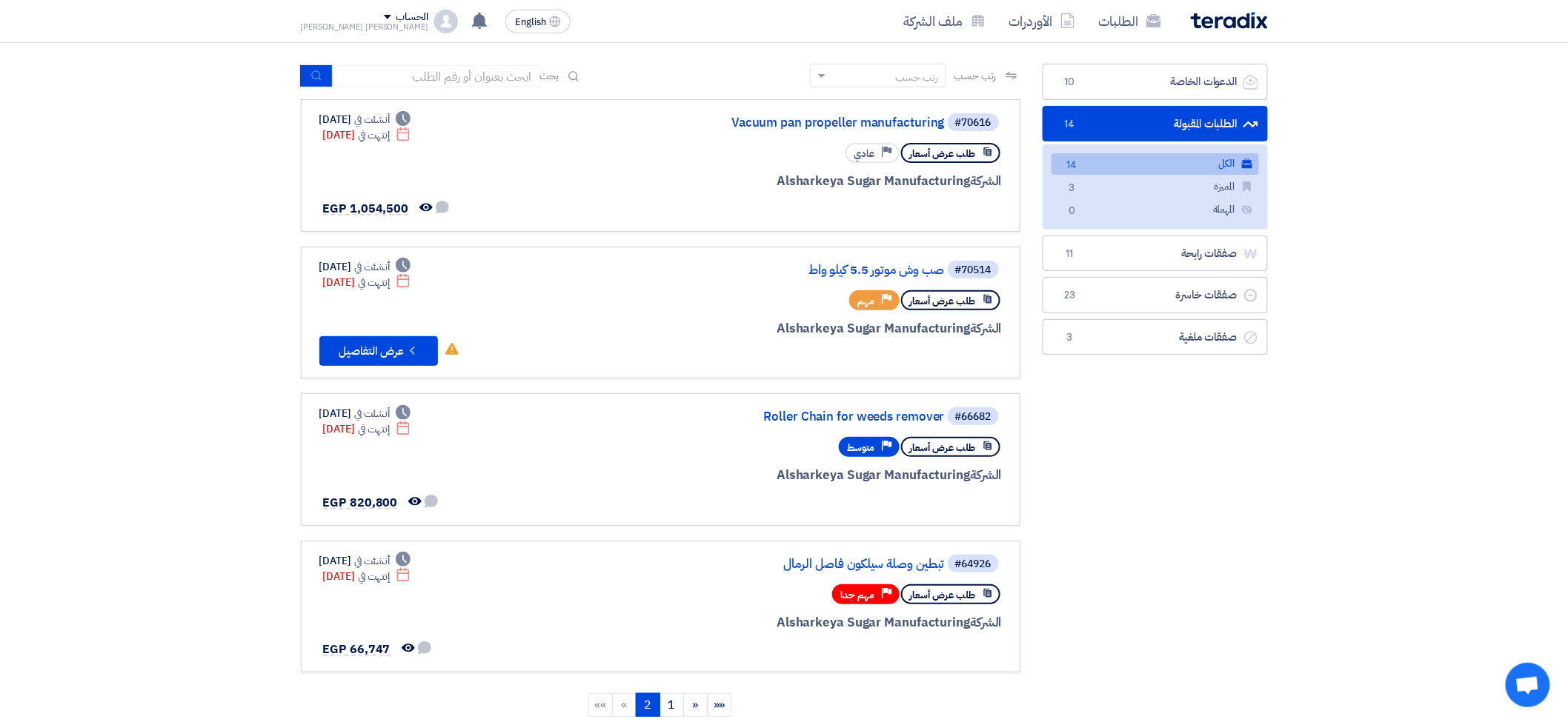
click at [1221, 129] on link "الطلبات المقبولة الطلبات المقبولة 14" at bounding box center [1155, 124] width 225 height 36
click at [1114, 246] on link "صفقات رابحة صفقات رابحة 11" at bounding box center [1155, 253] width 225 height 36
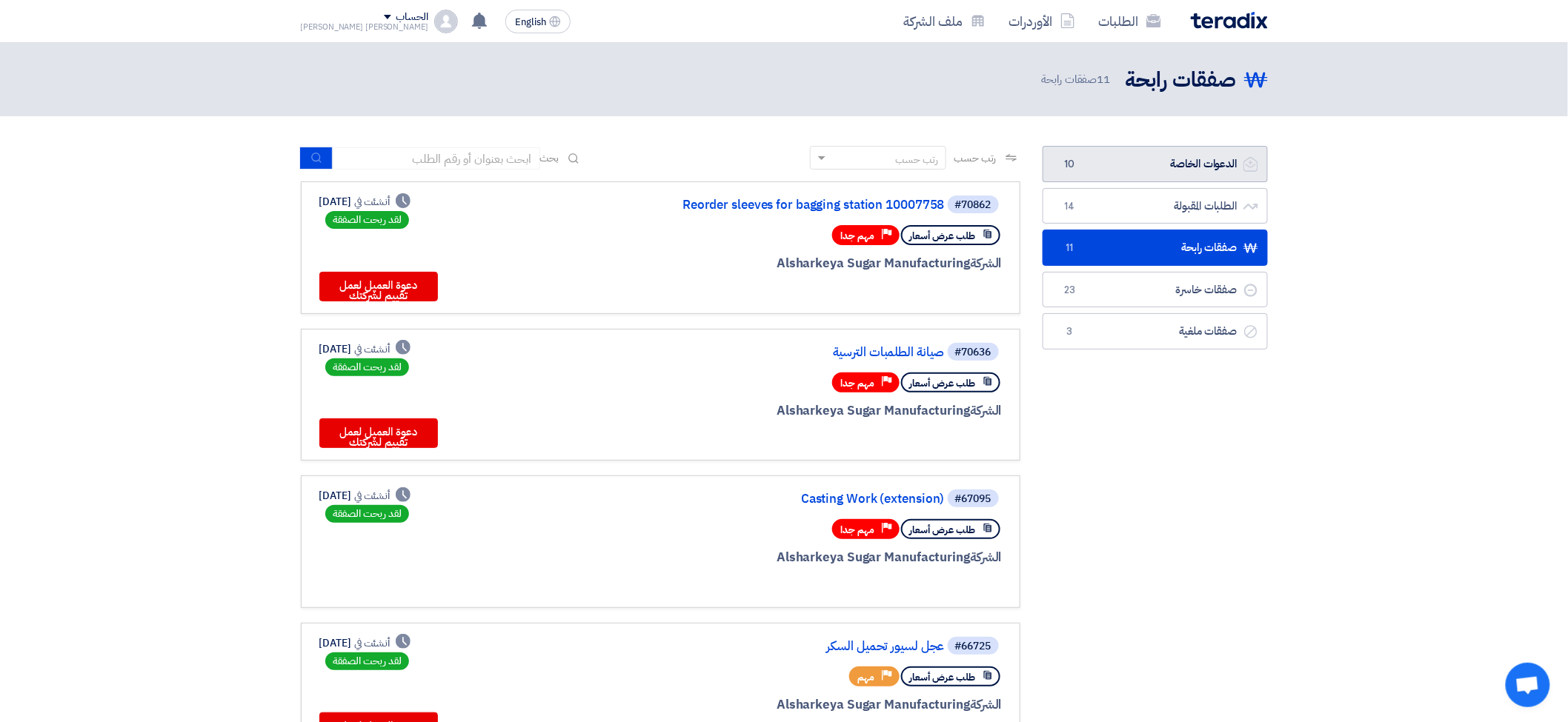
click at [1128, 161] on link "الدعوات الخاصة الدعوات الخاصة 10" at bounding box center [1155, 164] width 225 height 36
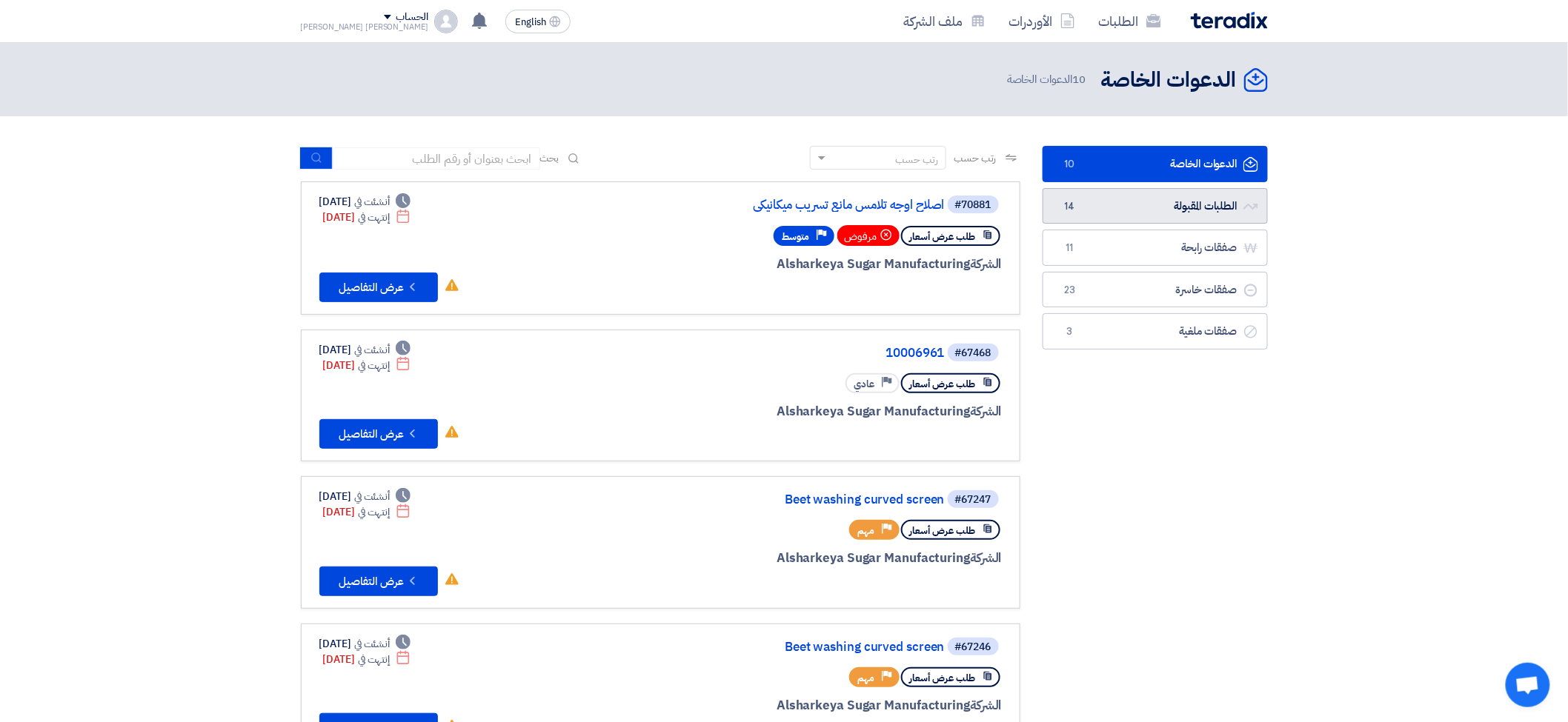
click at [1171, 209] on link "الطلبات المقبولة الطلبات المقبولة 14" at bounding box center [1155, 206] width 225 height 36
